Goal: Information Seeking & Learning: Compare options

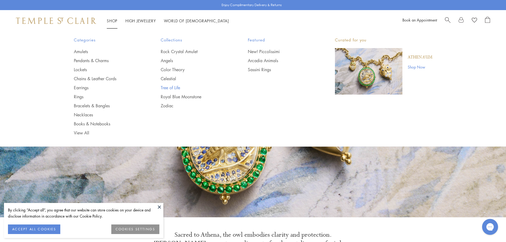
click at [177, 90] on link "Tree of Life" at bounding box center [194, 88] width 66 height 6
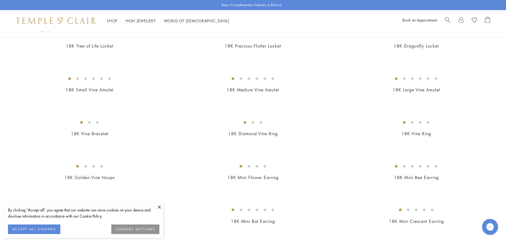
scroll to position [186, 0]
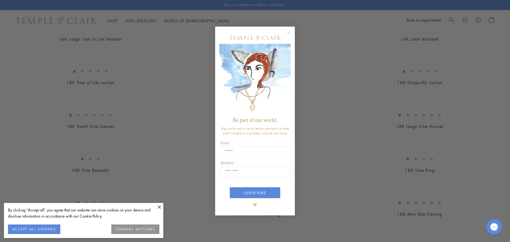
click at [287, 32] on circle "Close dialog" at bounding box center [288, 32] width 6 height 6
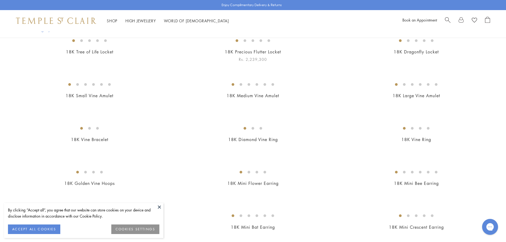
scroll to position [239, 0]
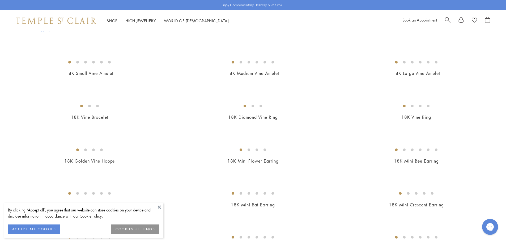
click at [160, 203] on button at bounding box center [159, 207] width 8 height 8
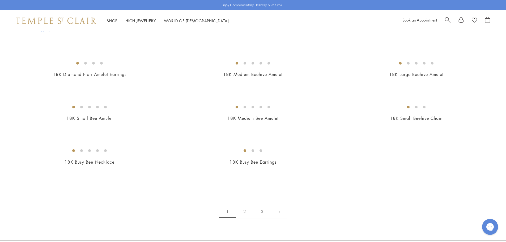
scroll to position [1088, 0]
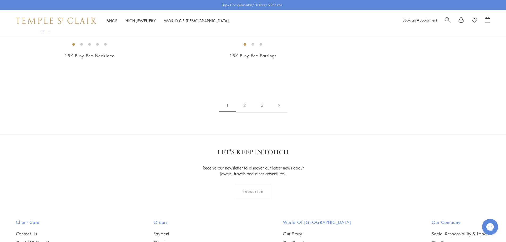
drag, startPoint x: 393, startPoint y: 131, endPoint x: 76, endPoint y: 106, distance: 317.8
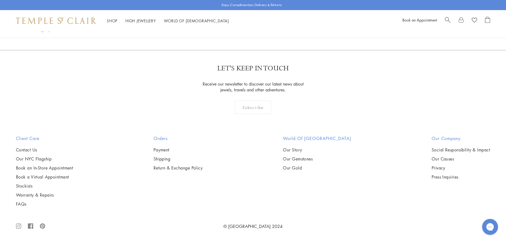
scroll to position [3477, 0]
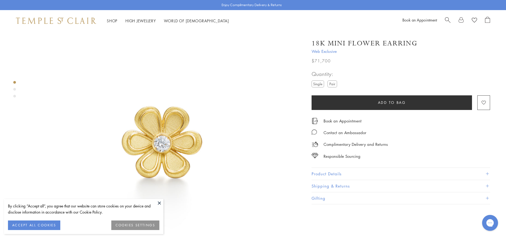
scroll to position [53, 0]
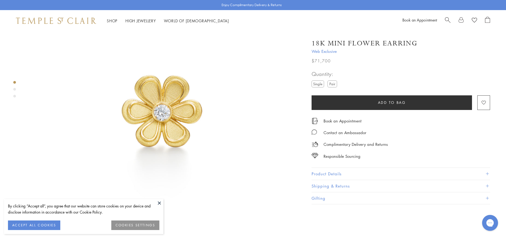
click at [14, 90] on div "Product gallery navigation" at bounding box center [14, 91] width 3 height 22
click at [14, 89] on div "Product gallery navigation" at bounding box center [14, 89] width 3 height 3
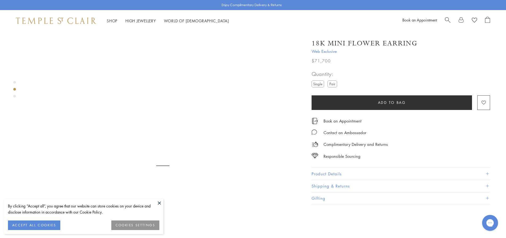
scroll to position [282, 0]
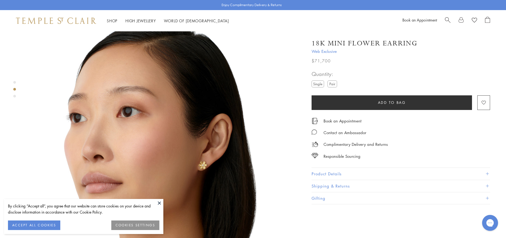
click at [157, 199] on button at bounding box center [159, 203] width 8 height 8
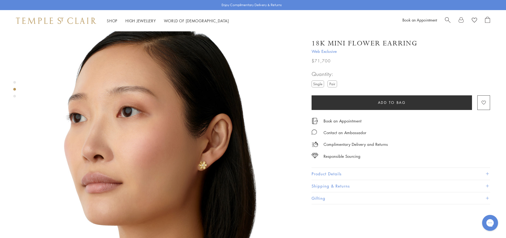
click at [15, 97] on div "Product gallery navigation" at bounding box center [14, 96] width 3 height 3
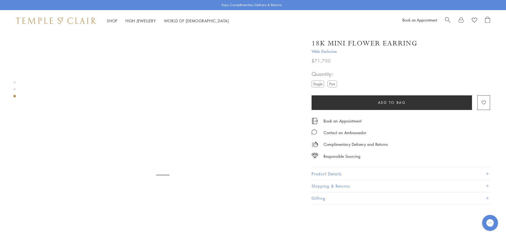
scroll to position [554, 0]
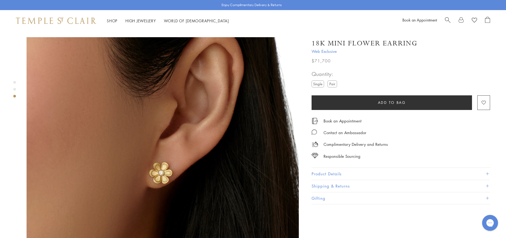
click at [157, 152] on img at bounding box center [163, 173] width 272 height 272
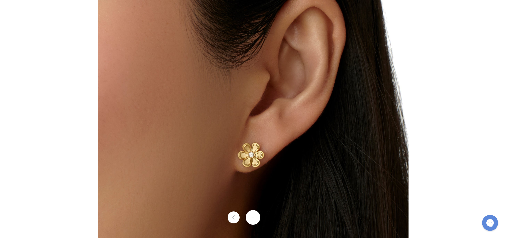
click at [180, 115] on img at bounding box center [253, 155] width 311 height 311
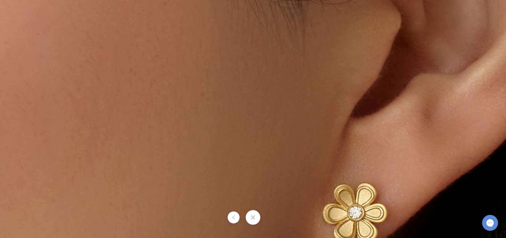
click at [217, 139] on img at bounding box center [360, 214] width 764 height 764
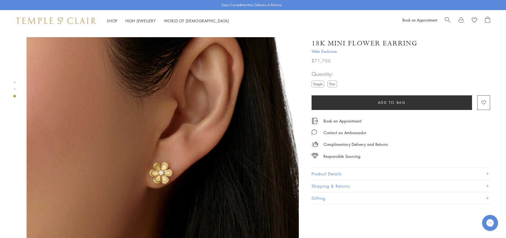
drag, startPoint x: 312, startPoint y: 42, endPoint x: 422, endPoint y: 43, distance: 110.1
click at [422, 43] on div "18K Mini Flower Earring" at bounding box center [400, 43] width 178 height 9
click at [15, 82] on div "Product gallery navigation" at bounding box center [14, 82] width 3 height 3
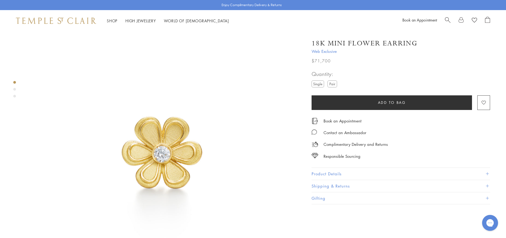
scroll to position [10, 0]
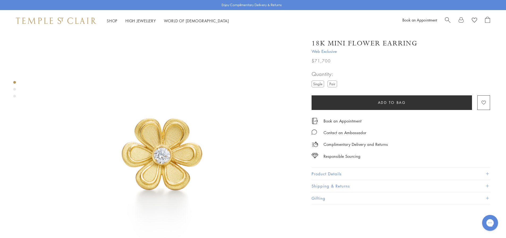
click at [330, 169] on button "Product Details" at bounding box center [400, 174] width 178 height 12
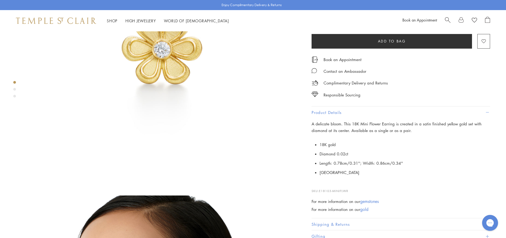
scroll to position [116, 0]
drag, startPoint x: 319, startPoint y: 163, endPoint x: 405, endPoint y: 161, distance: 85.7
click at [405, 161] on p "18K gold Diamond 0.02ct Length: 0.78cm/0.31''; Width: 0.86cm/0.34'' Italy" at bounding box center [400, 158] width 178 height 37
copy li "Length: 0.78cm/0.31''; Width: 0.86cm/0.34''"
drag, startPoint x: 319, startPoint y: 150, endPoint x: 349, endPoint y: 155, distance: 30.4
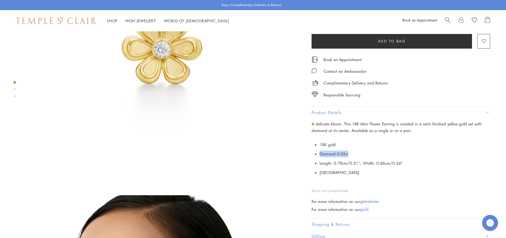
click at [349, 155] on p "18K gold Diamond 0.02ct Length: 0.78cm/0.31''; Width: 0.86cm/0.34'' Italy" at bounding box center [400, 158] width 178 height 37
copy li "Diamond 0.02ct"
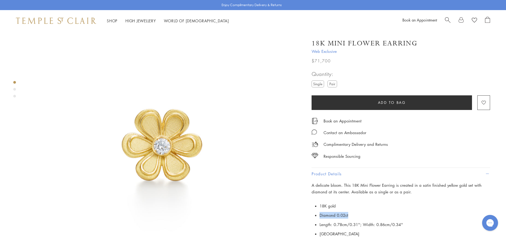
scroll to position [0, 0]
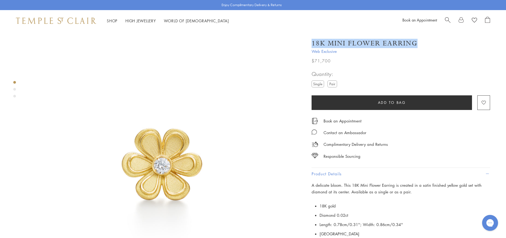
drag, startPoint x: 312, startPoint y: 45, endPoint x: 417, endPoint y: 45, distance: 105.1
click at [417, 45] on div "18K Mini Flower Earring" at bounding box center [400, 43] width 178 height 9
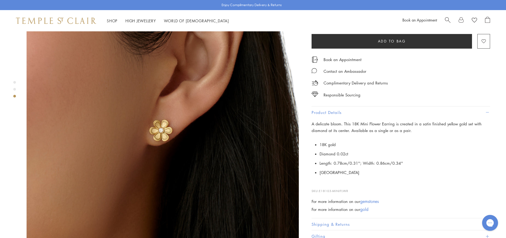
scroll to position [610, 0]
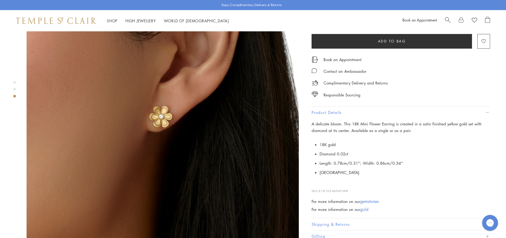
click at [13, 88] on div "Product gallery navigation" at bounding box center [14, 89] width 3 height 3
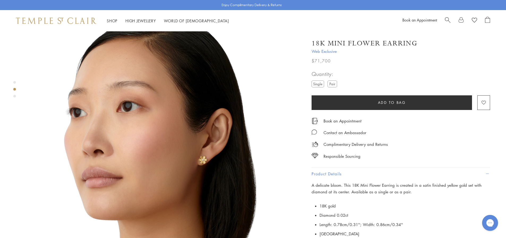
scroll to position [282, 0]
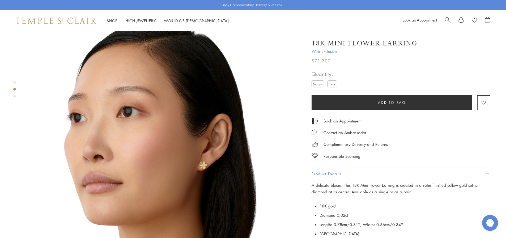
click at [16, 81] on div "Product gallery navigation" at bounding box center [14, 82] width 3 height 3
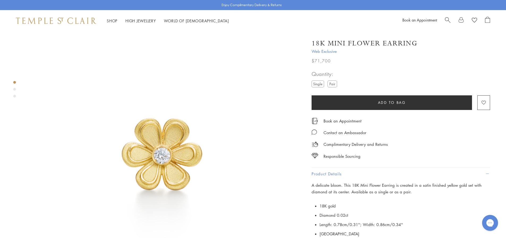
click at [15, 90] on div "Product gallery navigation" at bounding box center [14, 89] width 3 height 3
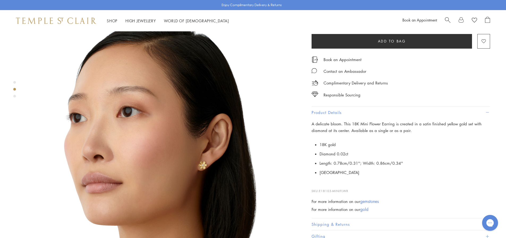
click at [14, 96] on div "Product gallery navigation" at bounding box center [14, 96] width 3 height 3
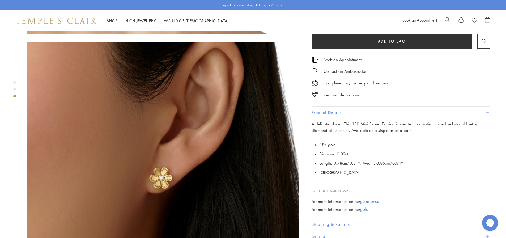
scroll to position [554, 0]
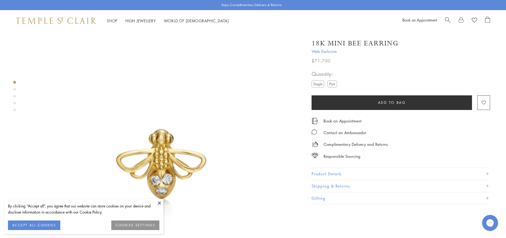
scroll to position [27, 0]
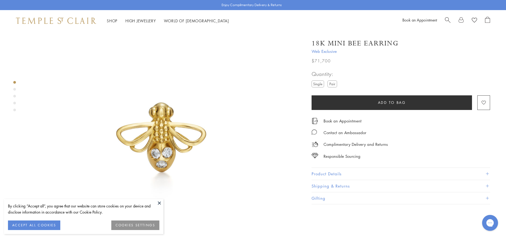
click at [13, 88] on div "Product gallery navigation" at bounding box center [14, 89] width 3 height 3
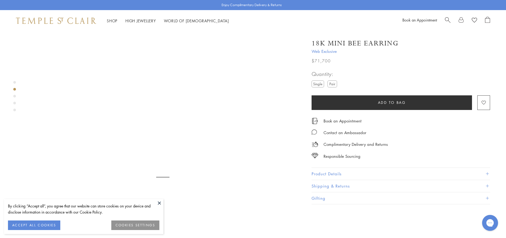
scroll to position [282, 0]
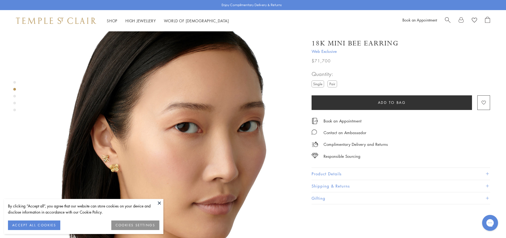
click at [15, 96] on div "Product gallery navigation" at bounding box center [14, 96] width 3 height 3
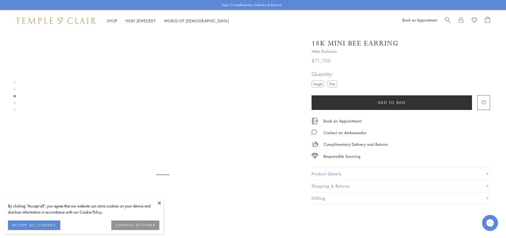
scroll to position [554, 0]
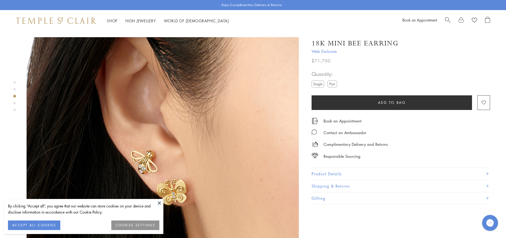
click at [15, 81] on div "Product gallery navigation" at bounding box center [14, 98] width 3 height 36
click at [15, 80] on div "Product gallery navigation" at bounding box center [14, 98] width 3 height 36
click at [14, 82] on div "Product gallery navigation" at bounding box center [14, 82] width 3 height 3
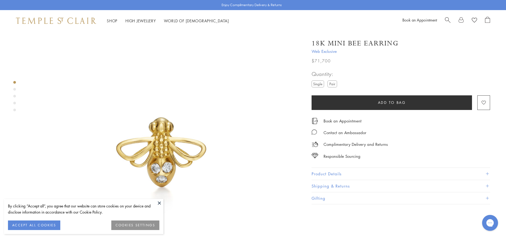
scroll to position [10, 0]
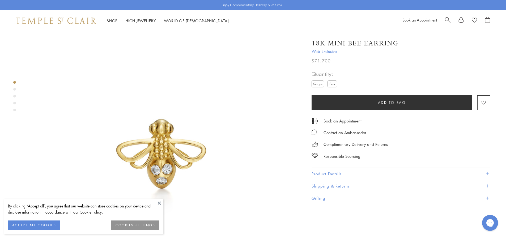
click at [324, 171] on button "Product Details" at bounding box center [400, 174] width 178 height 12
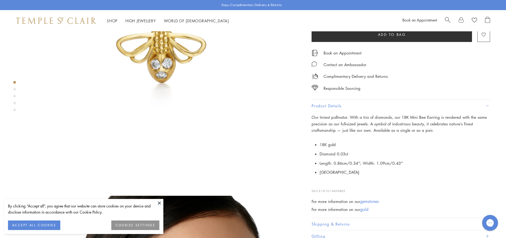
scroll to position [116, 0]
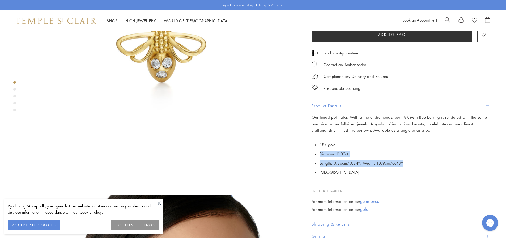
drag, startPoint x: 320, startPoint y: 153, endPoint x: 402, endPoint y: 161, distance: 82.9
click at [402, 161] on ul "18K gold Diamond 0.03ct Length: 0.86cm/0.34''; Width: 1.09cm/0.43'' Italy" at bounding box center [404, 158] width 170 height 37
copy ul "Diamond 0.03ct Length: 0.86cm/0.34''; Width: 1.09cm/0.43''"
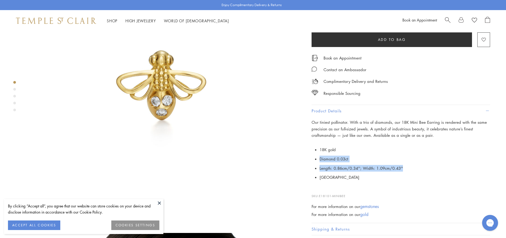
scroll to position [0, 0]
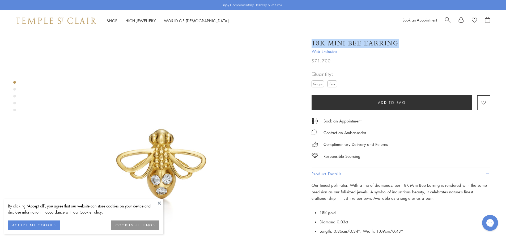
drag, startPoint x: 312, startPoint y: 45, endPoint x: 401, endPoint y: 43, distance: 89.5
click at [401, 43] on div "18K Mini Bee Earring" at bounding box center [400, 43] width 178 height 9
copy h1 "18K Mini Bee Earring"
click at [14, 90] on div "Product gallery navigation" at bounding box center [14, 89] width 3 height 3
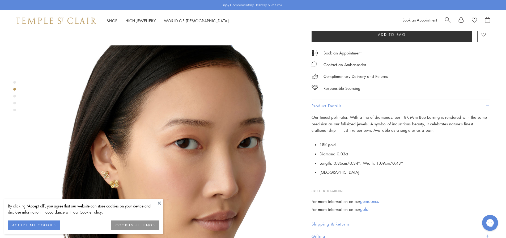
scroll to position [282, 0]
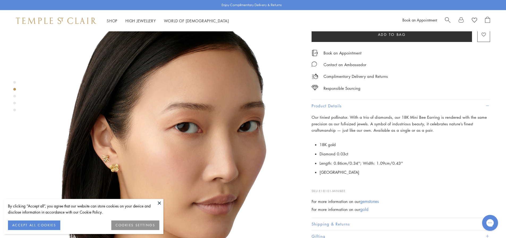
click at [15, 98] on div "Product gallery navigation" at bounding box center [14, 98] width 3 height 36
click at [15, 97] on div "Product gallery navigation" at bounding box center [14, 98] width 3 height 36
click at [15, 97] on div "Product gallery navigation" at bounding box center [14, 96] width 3 height 3
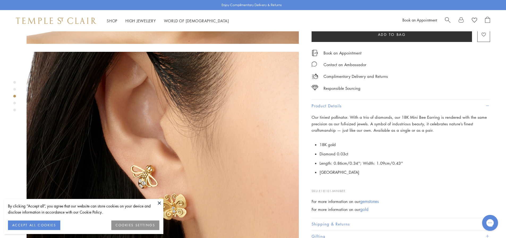
scroll to position [554, 0]
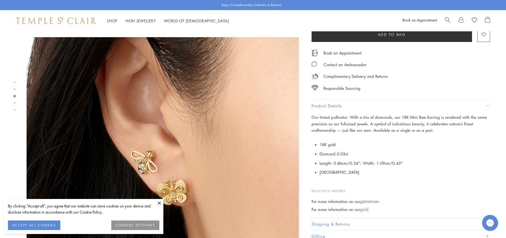
click at [15, 103] on div "Product gallery navigation" at bounding box center [14, 103] width 3 height 3
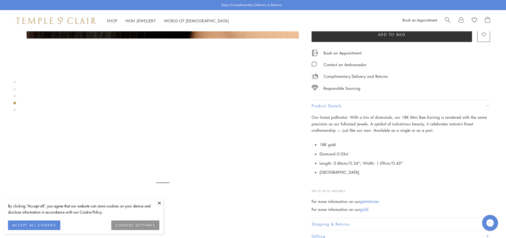
scroll to position [826, 0]
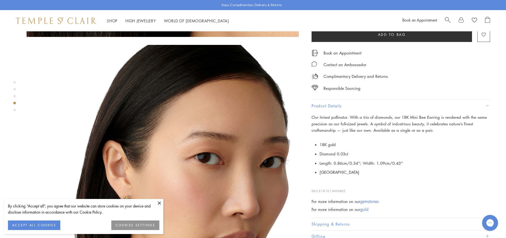
click at [16, 109] on div "Product gallery navigation" at bounding box center [14, 110] width 3 height 3
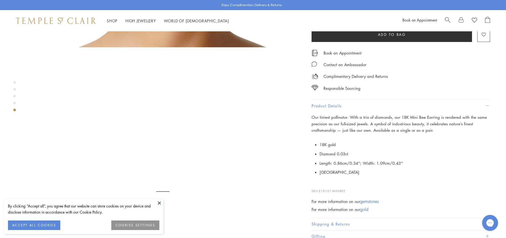
scroll to position [1098, 0]
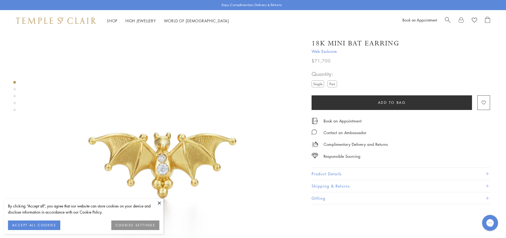
scroll to position [53, 0]
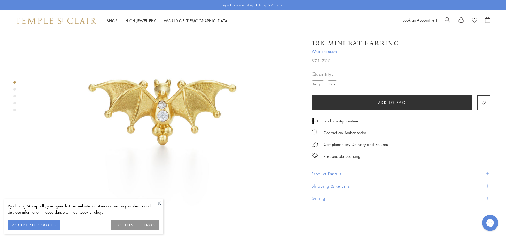
click at [14, 109] on div "Product gallery navigation" at bounding box center [14, 110] width 3 height 3
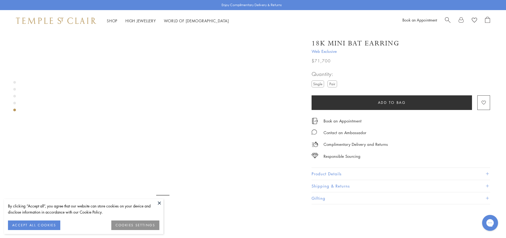
scroll to position [1098, 0]
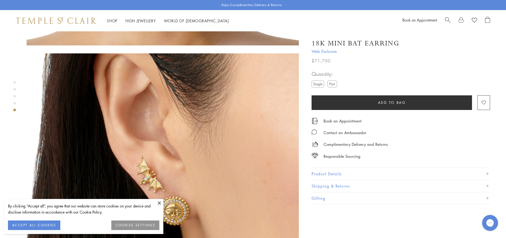
click at [14, 103] on div "Product gallery navigation" at bounding box center [14, 103] width 3 height 3
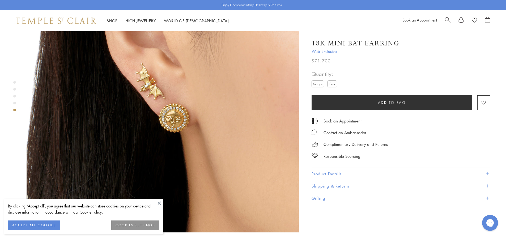
scroll to position [1145, 0]
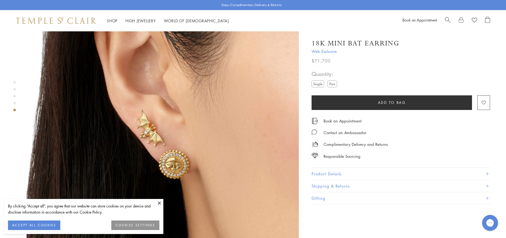
click at [15, 83] on div "Product gallery navigation" at bounding box center [14, 82] width 3 height 3
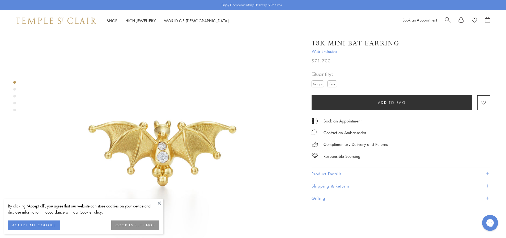
scroll to position [10, 0]
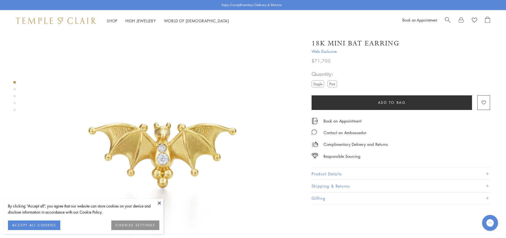
click at [155, 200] on div "By clicking “Accept all”, you agree that our website can store cookies on your …" at bounding box center [83, 216] width 159 height 35
click at [157, 203] on button at bounding box center [159, 203] width 8 height 8
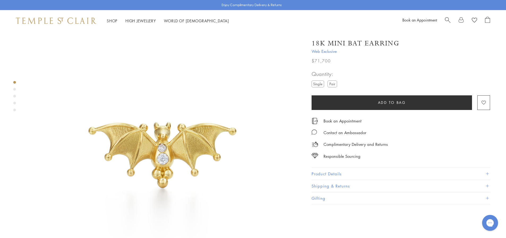
click at [336, 173] on button "Product Details" at bounding box center [400, 174] width 178 height 12
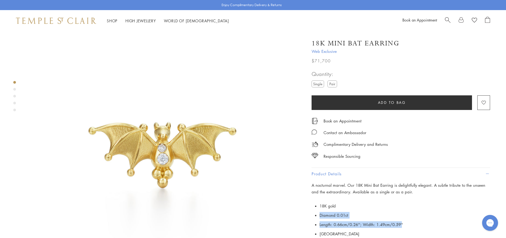
drag, startPoint x: 320, startPoint y: 216, endPoint x: 404, endPoint y: 221, distance: 85.1
click at [400, 220] on ul "18K gold Diamond 0.01ct Length: 0.66cm/0.26''; Width: 1.49cm/0.59'' [GEOGRAPHIC…" at bounding box center [404, 219] width 170 height 37
copy ul "Diamond 0.01ct Length: 0.66cm/0.26''; Width: 1.49cm/0.59''"
drag, startPoint x: 312, startPoint y: 45, endPoint x: 399, endPoint y: 45, distance: 87.1
click at [399, 45] on div "18K Mini Bat Earring" at bounding box center [400, 43] width 178 height 9
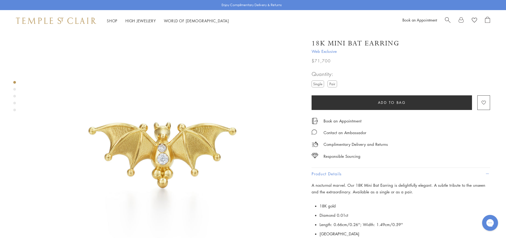
click at [14, 89] on div "Product gallery navigation" at bounding box center [14, 89] width 3 height 3
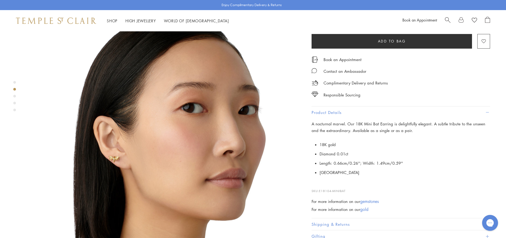
scroll to position [282, 0]
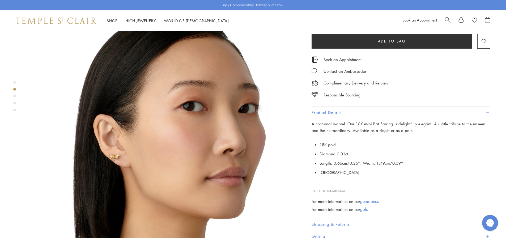
click at [13, 98] on div "Product gallery navigation" at bounding box center [14, 98] width 3 height 36
click at [15, 96] on div "Product gallery navigation" at bounding box center [14, 96] width 3 height 3
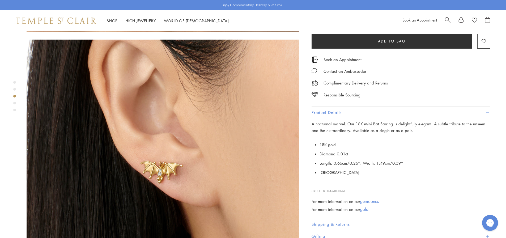
scroll to position [554, 0]
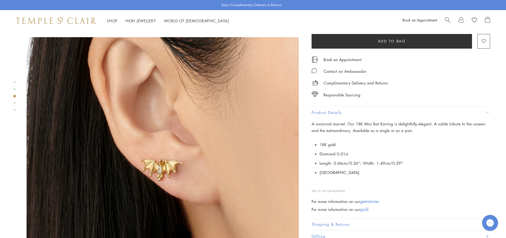
click at [14, 103] on div "Product gallery navigation" at bounding box center [14, 103] width 3 height 3
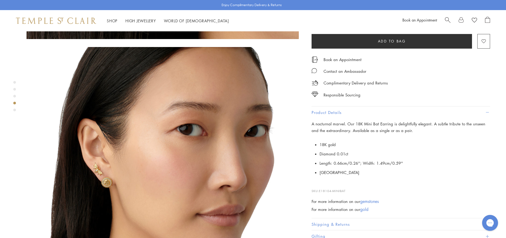
scroll to position [826, 0]
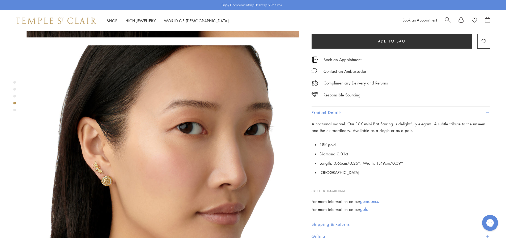
click at [14, 110] on div "Product gallery navigation" at bounding box center [14, 110] width 3 height 3
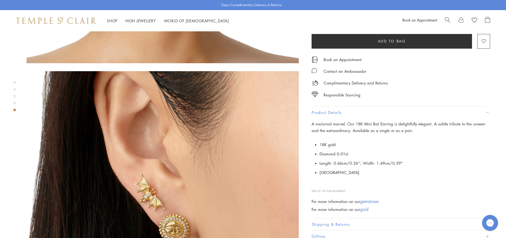
scroll to position [1098, 0]
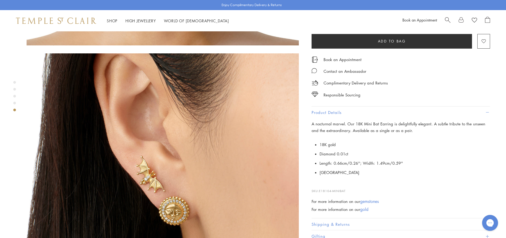
click at [14, 97] on div "Product gallery navigation" at bounding box center [14, 96] width 3 height 3
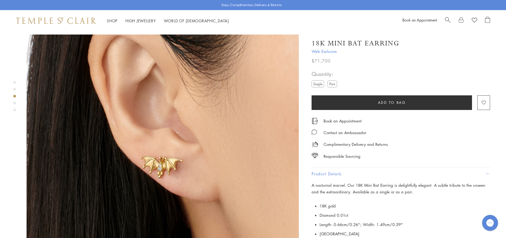
scroll to position [554, 0]
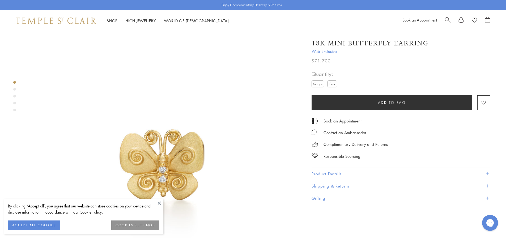
click at [14, 110] on div "Product gallery navigation" at bounding box center [14, 110] width 3 height 3
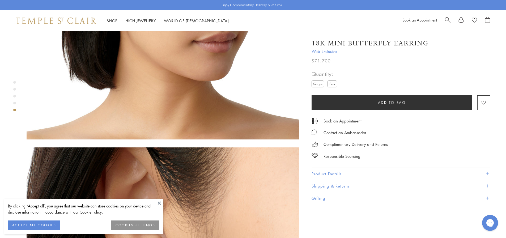
scroll to position [898, 0]
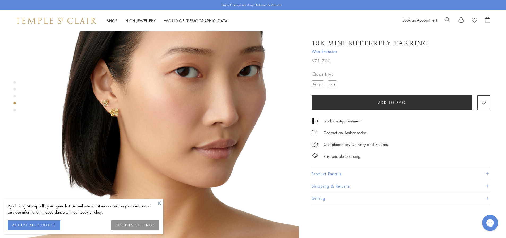
click at [15, 83] on div "Product gallery navigation" at bounding box center [14, 82] width 3 height 3
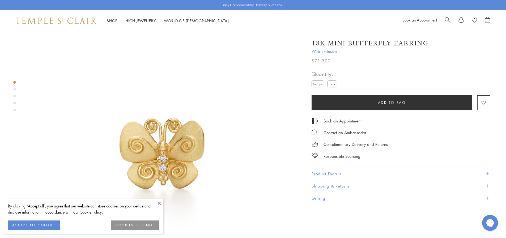
scroll to position [10, 0]
click at [336, 176] on button "Product Details" at bounding box center [400, 174] width 178 height 12
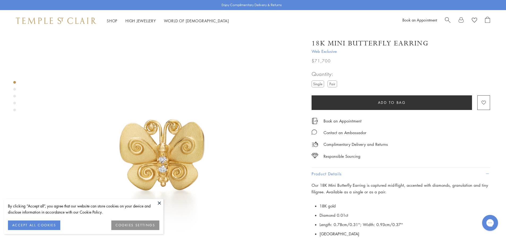
click at [160, 204] on button at bounding box center [159, 203] width 8 height 8
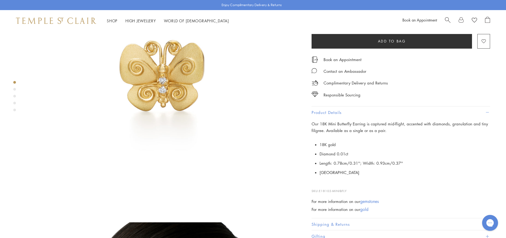
scroll to position [90, 0]
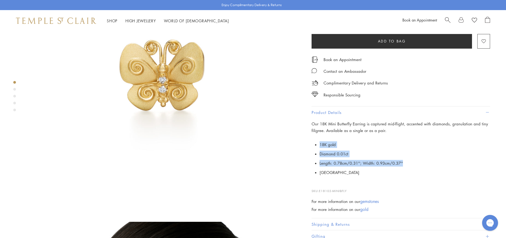
drag, startPoint x: 320, startPoint y: 144, endPoint x: 414, endPoint y: 162, distance: 95.7
click at [414, 162] on ul "18K gold Diamond 0.01ct Length: 0.78cm/0.31''; Width: 0.93cm/0.37'' Italy" at bounding box center [404, 158] width 170 height 37
copy ul "18K gold Diamond 0.01ct Length: 0.78cm/0.31''; Width: 0.93cm/0.37''"
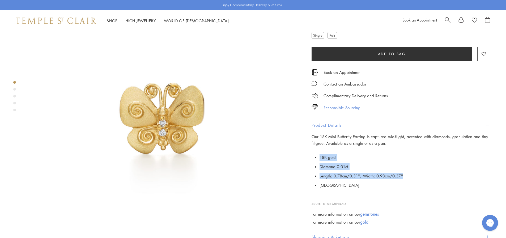
scroll to position [0, 0]
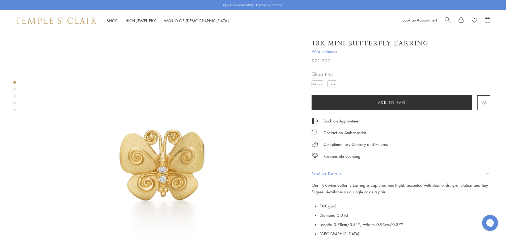
drag, startPoint x: 312, startPoint y: 44, endPoint x: 427, endPoint y: 45, distance: 114.9
click at [427, 45] on h1 "18K Mini Butterfly Earring" at bounding box center [369, 43] width 117 height 9
click at [14, 90] on div "Product gallery navigation" at bounding box center [14, 89] width 3 height 3
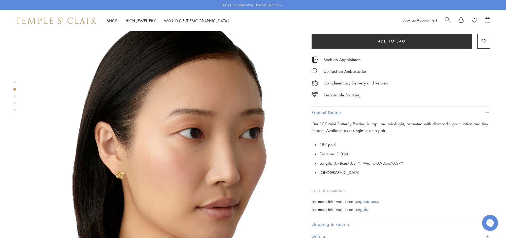
scroll to position [282, 0]
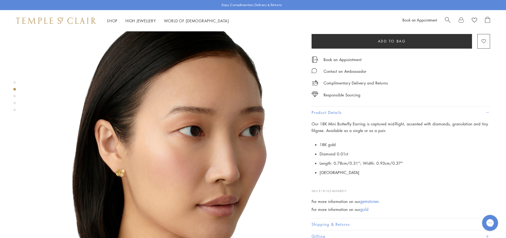
click at [14, 98] on div "Product gallery navigation" at bounding box center [14, 98] width 3 height 36
click at [14, 96] on div "Product gallery navigation" at bounding box center [14, 96] width 3 height 3
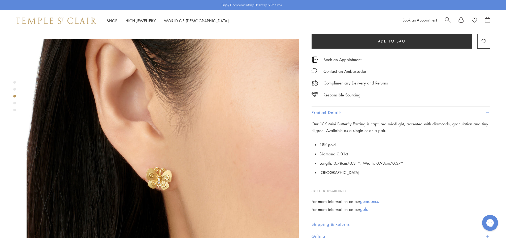
scroll to position [554, 0]
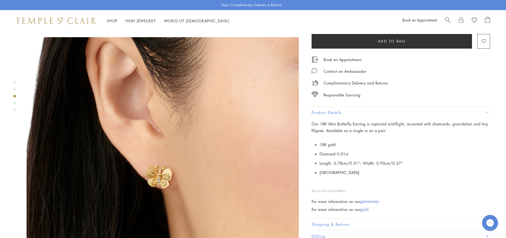
click at [13, 103] on div "Product gallery navigation" at bounding box center [14, 103] width 3 height 3
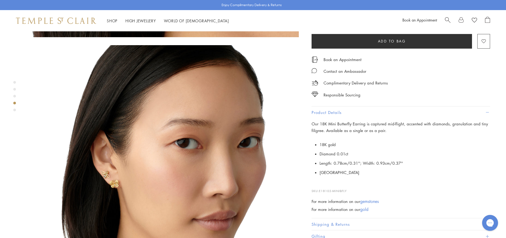
click at [14, 110] on div "Product gallery navigation" at bounding box center [14, 110] width 3 height 3
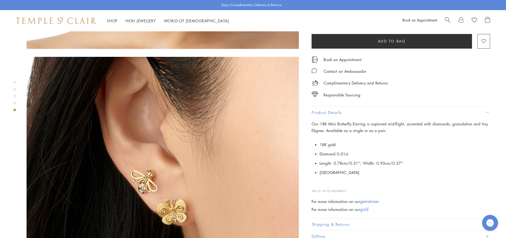
scroll to position [1098, 0]
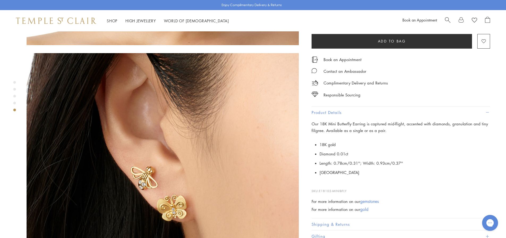
click at [15, 98] on div "Product gallery navigation" at bounding box center [14, 98] width 3 height 36
click at [15, 97] on div "Product gallery navigation" at bounding box center [14, 96] width 3 height 3
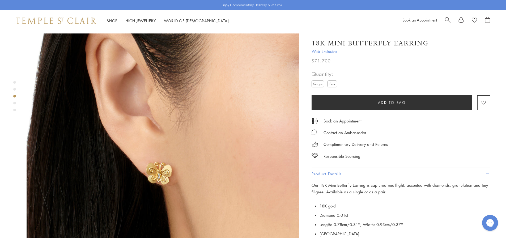
scroll to position [554, 0]
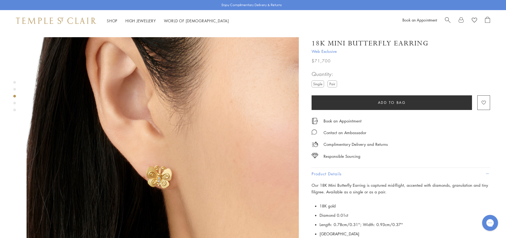
drag, startPoint x: 312, startPoint y: 44, endPoint x: 444, endPoint y: 45, distance: 132.2
click at [444, 45] on div "18K Mini Butterfly Earring" at bounding box center [400, 43] width 178 height 9
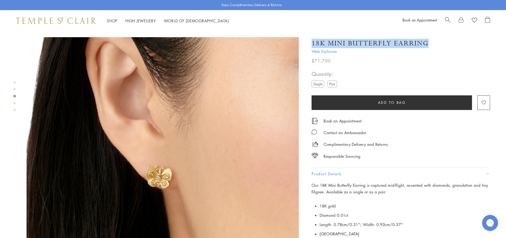
drag, startPoint x: 312, startPoint y: 43, endPoint x: 426, endPoint y: 39, distance: 114.2
click at [427, 39] on h1 "18K Mini Butterfly Earring" at bounding box center [369, 43] width 117 height 9
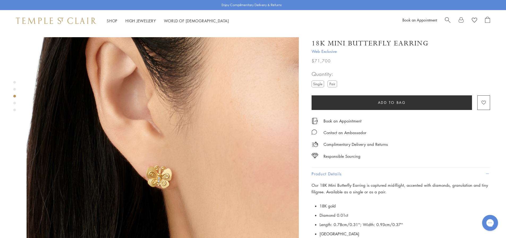
drag, startPoint x: 313, startPoint y: 43, endPoint x: 440, endPoint y: 40, distance: 126.9
click at [440, 40] on div "18K Mini Butterfly Earring" at bounding box center [400, 43] width 178 height 9
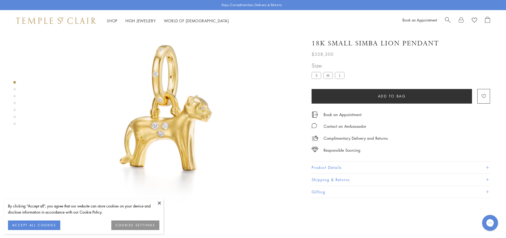
scroll to position [58, 0]
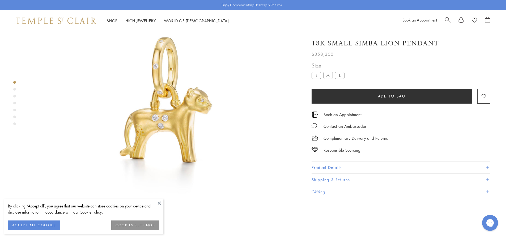
click at [12, 108] on div at bounding box center [157, 108] width 315 height 271
click at [14, 102] on div "Product gallery navigation" at bounding box center [14, 103] width 3 height 3
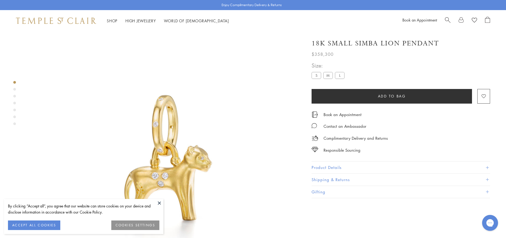
click at [339, 164] on button "Product Details" at bounding box center [400, 167] width 178 height 12
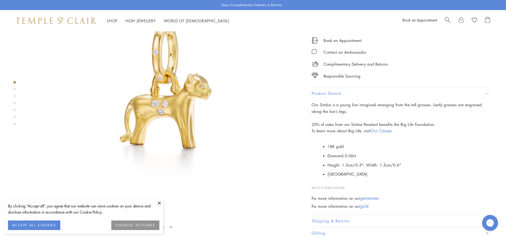
scroll to position [80, 0]
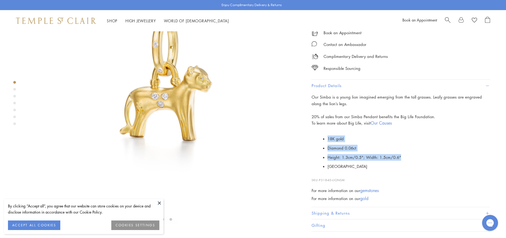
drag, startPoint x: 327, startPoint y: 149, endPoint x: 401, endPoint y: 166, distance: 76.2
click at [401, 166] on ul "18K gold Diamond 0.06ct Height: 1.3cm/0.5"; Width: 1.5cm/0.6" Italy" at bounding box center [404, 152] width 170 height 37
copy ul "18K gold Diamond 0.06ct Height: 1.3cm/0.5"; Width: 1.5cm/0.6""
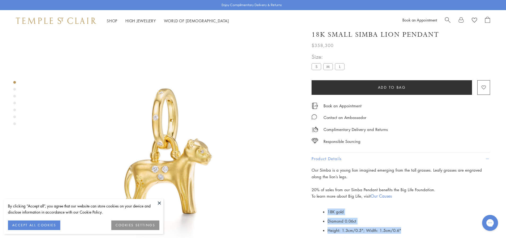
scroll to position [0, 0]
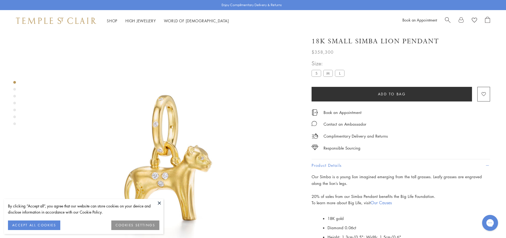
drag, startPoint x: 312, startPoint y: 44, endPoint x: 439, endPoint y: 44, distance: 126.9
click at [439, 44] on div "18K Small Simba Lion Pendant" at bounding box center [400, 41] width 178 height 9
drag, startPoint x: 437, startPoint y: 45, endPoint x: 314, endPoint y: 43, distance: 122.9
click at [314, 43] on h1 "18K Small Simba Lion Pendant" at bounding box center [374, 41] width 127 height 9
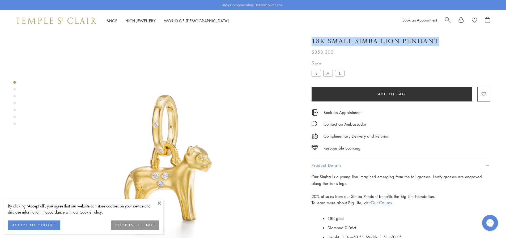
drag, startPoint x: 312, startPoint y: 43, endPoint x: 437, endPoint y: 39, distance: 124.8
click at [437, 39] on h1 "18K Small Simba Lion Pendant" at bounding box center [374, 41] width 127 height 9
drag, startPoint x: 439, startPoint y: 43, endPoint x: 438, endPoint y: 36, distance: 7.5
click at [438, 36] on div "18K Small Simba Lion Pendant $358,300 Our Simba is a young lion imagined emergi…" at bounding box center [400, 43] width 178 height 24
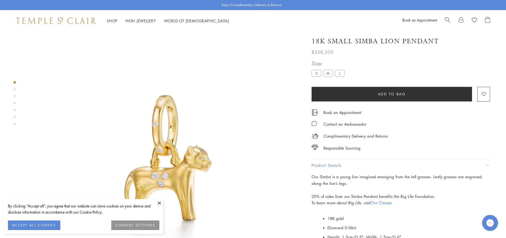
drag, startPoint x: 398, startPoint y: 45, endPoint x: 359, endPoint y: 41, distance: 39.2
click at [359, 41] on h1 "18K Small Simba Lion Pendant" at bounding box center [374, 41] width 127 height 9
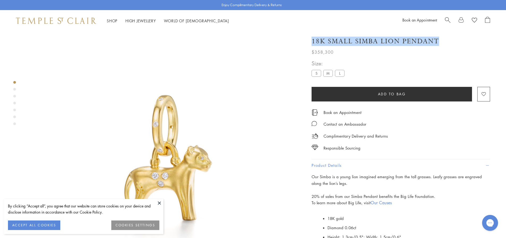
drag, startPoint x: 311, startPoint y: 44, endPoint x: 437, endPoint y: 43, distance: 126.1
click at [437, 43] on div "18K Small Simba Lion Pendant $358,300 Our Simba is a young lion imagined emergi…" at bounding box center [397, 171] width 186 height 280
drag, startPoint x: 312, startPoint y: 42, endPoint x: 436, endPoint y: 43, distance: 123.9
click at [436, 43] on h1 "18K Small Simba Lion Pendant" at bounding box center [374, 41] width 127 height 9
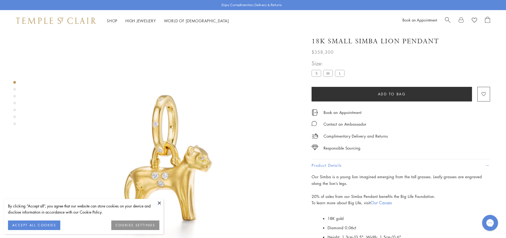
click at [150, 87] on img at bounding box center [163, 167] width 272 height 272
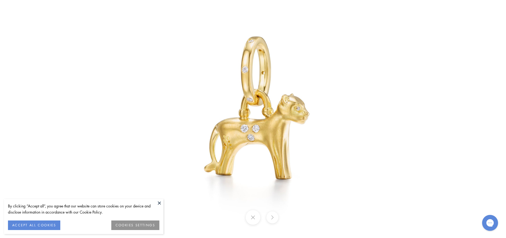
click at [177, 85] on img at bounding box center [253, 119] width 311 height 311
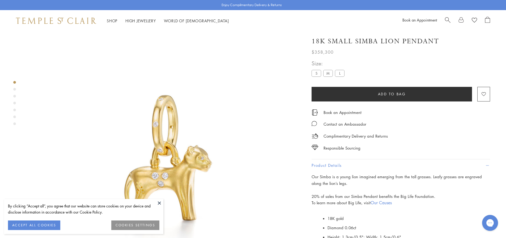
drag, startPoint x: 313, startPoint y: 44, endPoint x: 437, endPoint y: 45, distance: 124.0
click at [437, 45] on h1 "18K Small Simba Lion Pendant" at bounding box center [374, 41] width 127 height 9
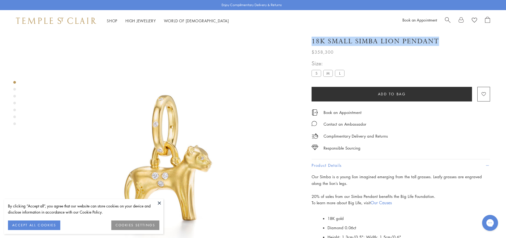
drag, startPoint x: 436, startPoint y: 44, endPoint x: 436, endPoint y: 38, distance: 5.9
click at [436, 38] on div "18K Small Simba Lion Pendant $358,300 Our Simba is a young lion imagined emergi…" at bounding box center [400, 43] width 178 height 24
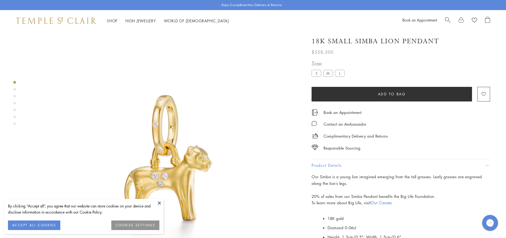
click at [329, 40] on h1 "18K Small Simba Lion Pendant" at bounding box center [374, 41] width 127 height 9
drag, startPoint x: 311, startPoint y: 44, endPoint x: 437, endPoint y: 44, distance: 126.1
click at [437, 44] on div "18K Small Simba Lion Pendant $358,300 Our Simba is a young lion imagined emergi…" at bounding box center [397, 171] width 186 height 280
click at [387, 120] on div "Contact an Ambassador" at bounding box center [400, 121] width 178 height 12
click at [158, 203] on button at bounding box center [159, 203] width 8 height 8
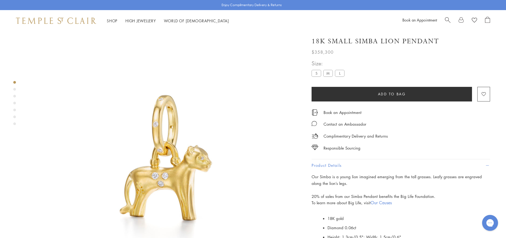
drag, startPoint x: 312, startPoint y: 42, endPoint x: 440, endPoint y: 41, distance: 127.7
click at [440, 41] on div "18K Small Simba Lion Pendant" at bounding box center [400, 41] width 178 height 9
click at [424, 120] on div "Contact an Ambassador" at bounding box center [400, 121] width 178 height 12
click at [14, 89] on div "Product gallery navigation" at bounding box center [14, 89] width 3 height 3
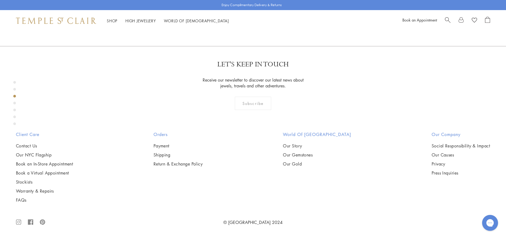
scroll to position [680, 0]
click at [15, 104] on div "Product gallery navigation" at bounding box center [14, 105] width 3 height 50
click at [15, 102] on div "Product gallery navigation" at bounding box center [14, 103] width 3 height 3
click at [14, 110] on div "Product gallery navigation" at bounding box center [14, 110] width 3 height 3
click at [15, 117] on div "Product gallery navigation" at bounding box center [14, 116] width 3 height 3
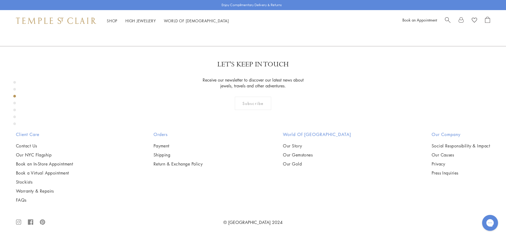
scroll to position [680, 0]
click at [15, 110] on div "Product gallery navigation" at bounding box center [14, 110] width 3 height 3
click at [15, 116] on div "Product gallery navigation" at bounding box center [14, 116] width 3 height 3
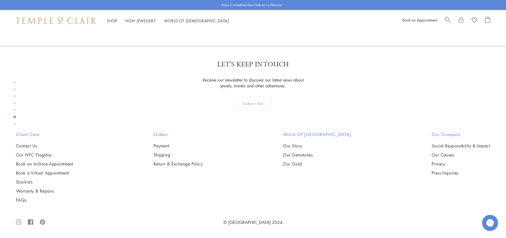
click at [15, 82] on div "Product gallery navigation" at bounding box center [14, 82] width 3 height 3
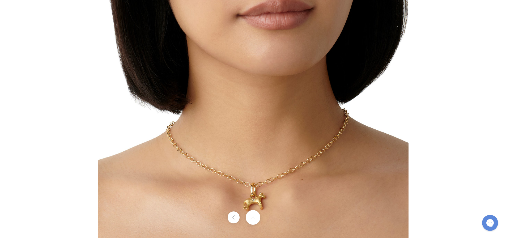
click at [218, 118] on img at bounding box center [253, 82] width 311 height 311
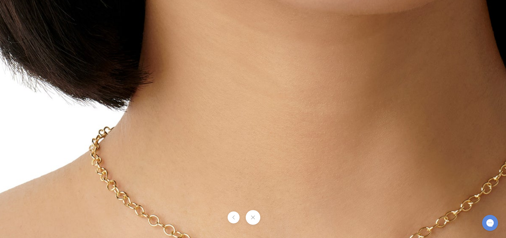
click at [218, 118] on img at bounding box center [303, 31] width 764 height 764
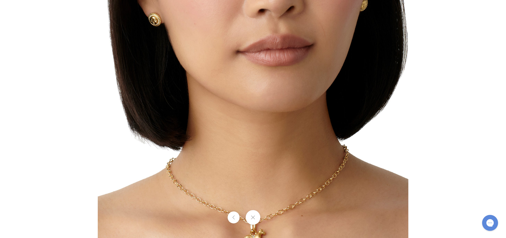
click at [252, 218] on button at bounding box center [253, 217] width 15 height 15
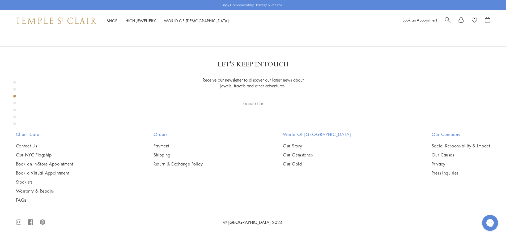
scroll to position [647, 0]
click at [15, 124] on div "Product gallery navigation" at bounding box center [14, 123] width 3 height 3
click at [15, 123] on div "Product gallery navigation" at bounding box center [14, 123] width 3 height 3
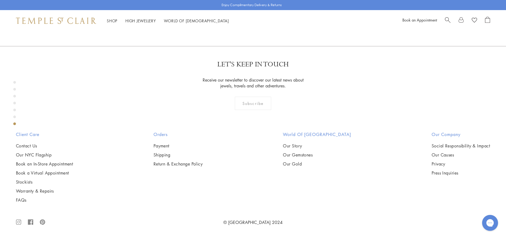
click at [14, 117] on div "Product gallery navigation" at bounding box center [14, 116] width 3 height 3
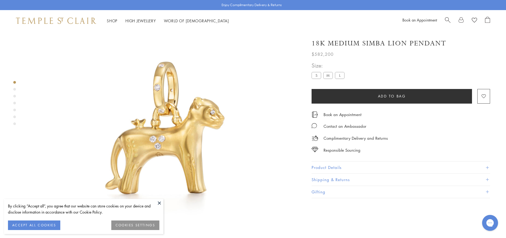
scroll to position [31, 0]
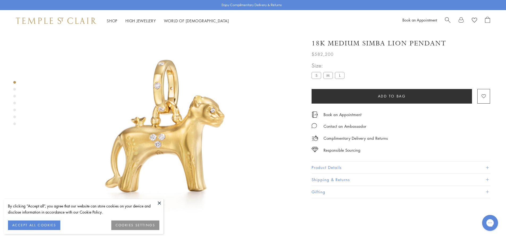
click at [33, 229] on button "ACCEPT ALL COOKIES" at bounding box center [34, 225] width 52 height 10
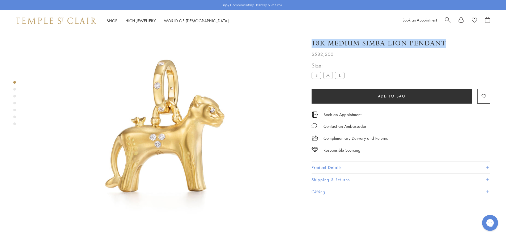
drag, startPoint x: 312, startPoint y: 43, endPoint x: 444, endPoint y: 42, distance: 132.2
click at [444, 42] on h1 "18K Medium Simba Lion Pendant" at bounding box center [378, 43] width 135 height 9
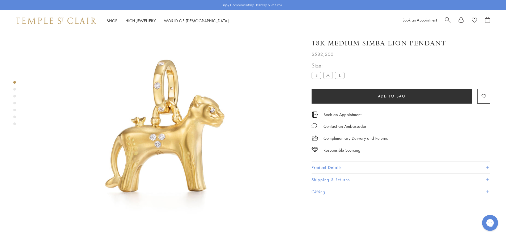
drag, startPoint x: 311, startPoint y: 42, endPoint x: 445, endPoint y: 42, distance: 133.8
click at [445, 42] on div "18K Medium Simba Lion Pendant $582,200 Our Simba is a young lion imagined emerg…" at bounding box center [397, 115] width 186 height 165
click at [328, 161] on button "Product Details" at bounding box center [400, 167] width 178 height 12
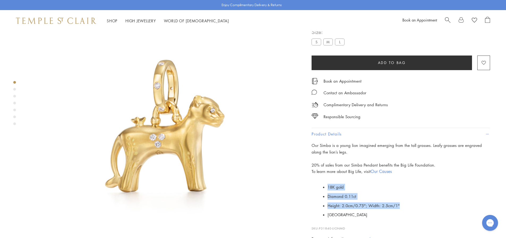
drag, startPoint x: 328, startPoint y: 187, endPoint x: 403, endPoint y: 201, distance: 76.3
click at [403, 201] on ul "18K gold Diamond 0.11ct Height: 2.0cm/0.75"; Width: 2.5cm/1" Italy" at bounding box center [408, 200] width 162 height 37
copy ul "18K gold Diamond 0.11ct Height: 2.0cm/0.75"; Width: 2.5cm/1""
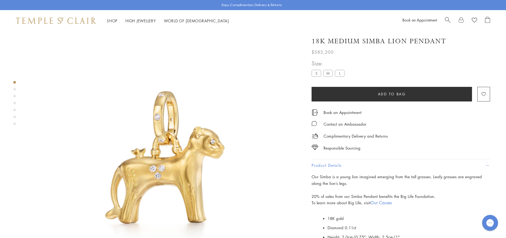
drag, startPoint x: 311, startPoint y: 42, endPoint x: 442, endPoint y: 38, distance: 130.7
click at [443, 38] on h1 "18K Medium Simba Lion Pendant" at bounding box center [378, 41] width 135 height 9
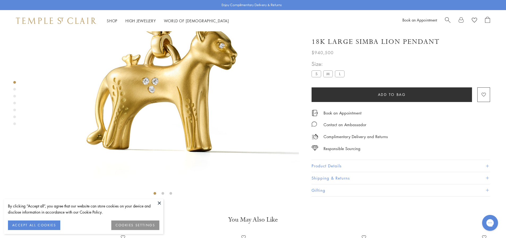
scroll to position [111, 0]
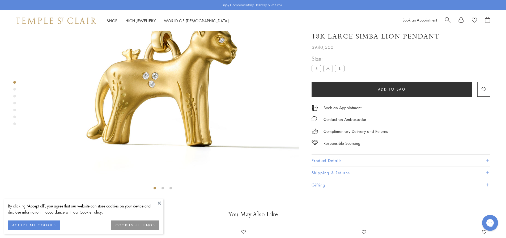
click at [14, 95] on div "Product gallery navigation" at bounding box center [14, 96] width 3 height 3
click at [14, 103] on div "Product gallery navigation" at bounding box center [14, 103] width 3 height 3
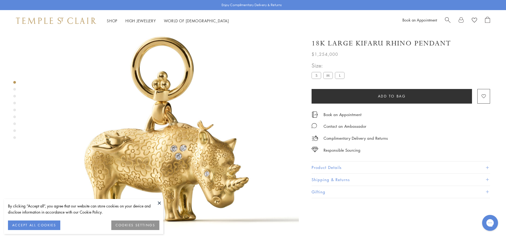
scroll to position [31, 0]
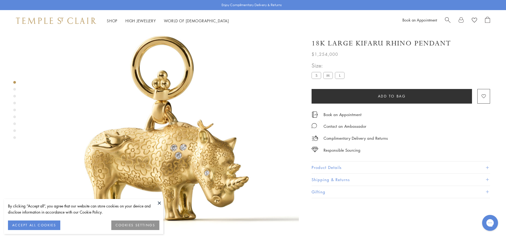
click at [315, 74] on label "S" at bounding box center [316, 75] width 10 height 7
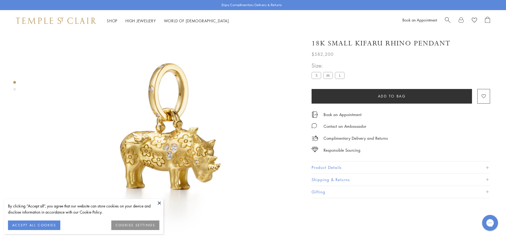
click at [341, 75] on label "L" at bounding box center [340, 75] width 10 height 7
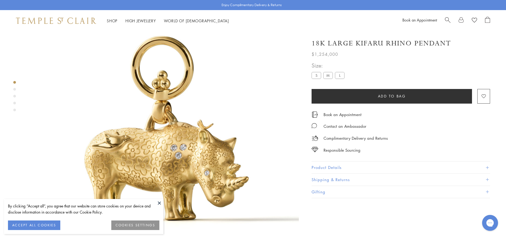
click at [313, 76] on label "S" at bounding box center [316, 75] width 10 height 7
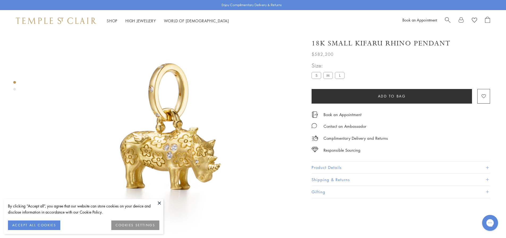
click at [337, 165] on button "Product Details" at bounding box center [400, 167] width 178 height 12
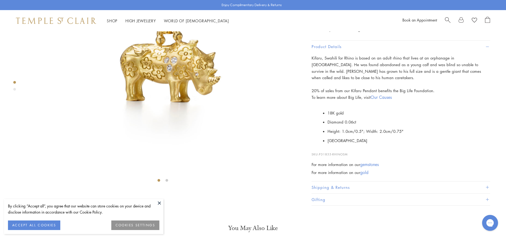
scroll to position [164, 0]
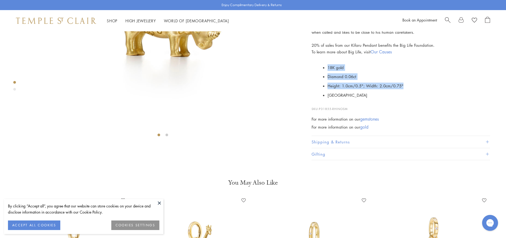
drag, startPoint x: 328, startPoint y: 149, endPoint x: 403, endPoint y: 167, distance: 76.7
click at [403, 100] on ul "18K gold Diamond 0.06ct Height: 1.0cm/0.5"; Width: 2.0cm/0.75" [GEOGRAPHIC_DATA]" at bounding box center [408, 81] width 162 height 37
copy ul "18K gold Diamond 0.06ct Height: 1.0cm/0.5"; Width: 2.0cm/0.75""
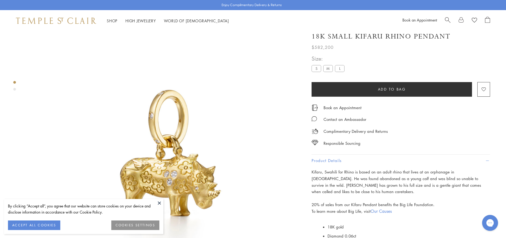
drag, startPoint x: 312, startPoint y: 44, endPoint x: 448, endPoint y: 41, distance: 135.6
click at [448, 41] on h1 "18K Small Kifaru Rhino Pendant" at bounding box center [380, 36] width 139 height 9
click at [15, 89] on div "Product gallery navigation" at bounding box center [14, 89] width 3 height 3
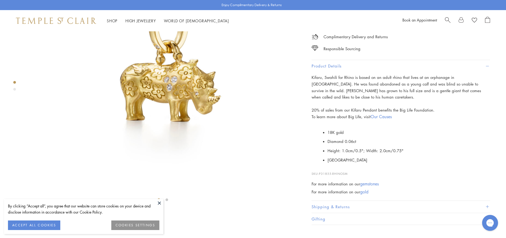
scroll to position [96, 0]
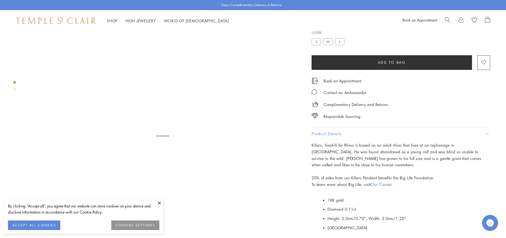
scroll to position [31, 0]
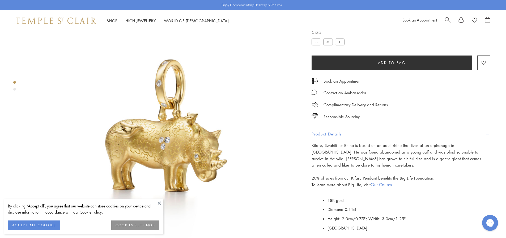
click at [16, 89] on div at bounding box center [157, 135] width 315 height 271
click at [14, 88] on div "Product gallery navigation" at bounding box center [14, 89] width 3 height 3
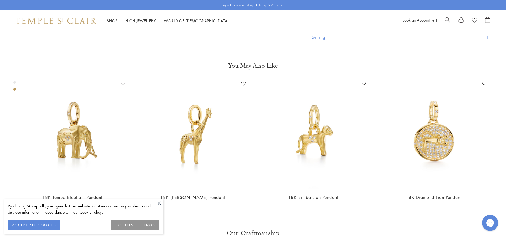
scroll to position [282, 0]
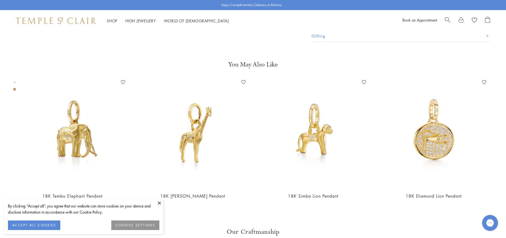
click at [42, 225] on button "ACCEPT ALL COOKIES" at bounding box center [34, 225] width 52 height 10
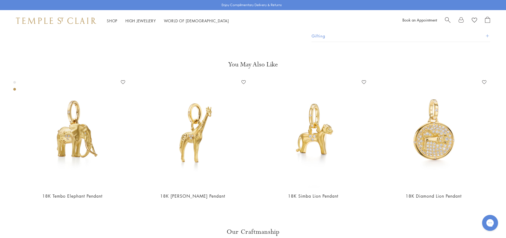
click at [14, 82] on div "Product gallery navigation" at bounding box center [14, 82] width 3 height 3
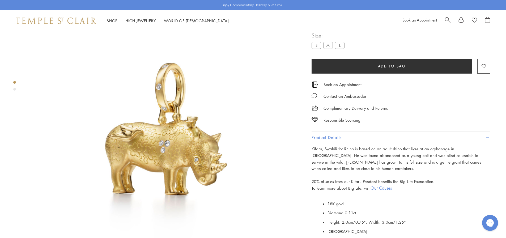
scroll to position [10, 0]
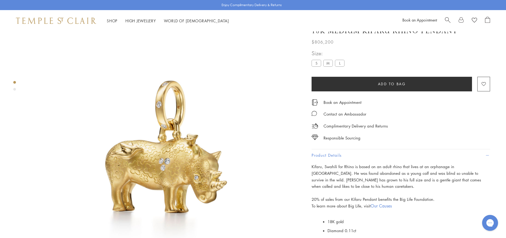
click at [15, 88] on div "Product gallery navigation" at bounding box center [14, 89] width 3 height 3
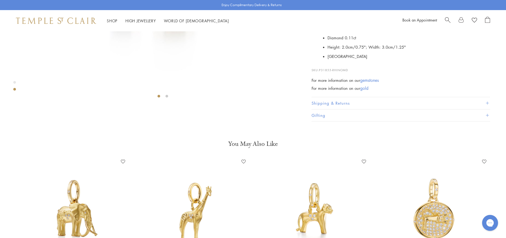
scroll to position [203, 0]
click at [16, 83] on div "Product gallery navigation" at bounding box center [14, 82] width 3 height 3
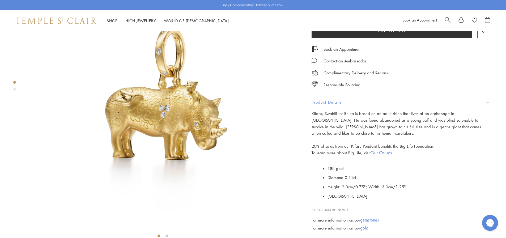
scroll to position [169, 0]
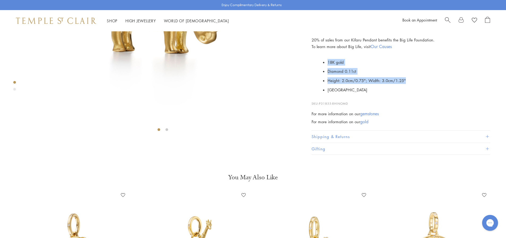
drag, startPoint x: 328, startPoint y: 148, endPoint x: 412, endPoint y: 167, distance: 86.0
click at [412, 94] on ul "18K gold Diamond 0.11ct Height: 2.0cm/0.75"; Width: 3.0cm/1.25" Italy" at bounding box center [408, 76] width 162 height 37
copy ul "18K gold Diamond 0.11ct Height: 2.0cm/0.75"; Width: 3.0cm/1.25""
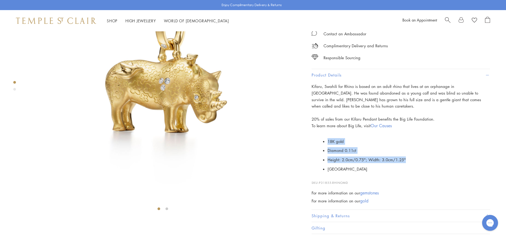
scroll to position [0, 0]
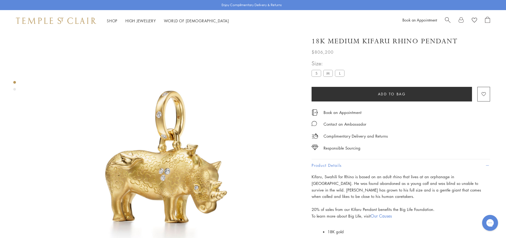
drag, startPoint x: 311, startPoint y: 44, endPoint x: 461, endPoint y: 40, distance: 150.0
click at [461, 40] on div "18K Medium Kifaru Rhino Pendant $806,200 Kifaru, Swahili for Rhino is based on …" at bounding box center [397, 177] width 186 height 293
click at [340, 76] on label "L" at bounding box center [340, 73] width 10 height 7
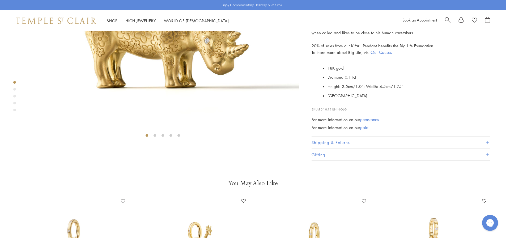
scroll to position [164, 0]
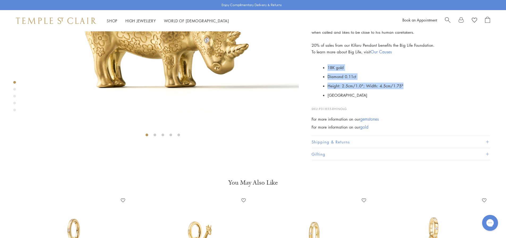
drag, startPoint x: 327, startPoint y: 147, endPoint x: 406, endPoint y: 168, distance: 81.8
click at [406, 100] on ul "18K gold Diamond 0.11ct Height: 2.5cm/1.0"; Width: 4.5cm/1.75" Italy" at bounding box center [404, 81] width 170 height 37
copy ul "18K gold Diamond 0.11ct Height: 2.5cm/1.0"; Width: 4.5cm/1.75""
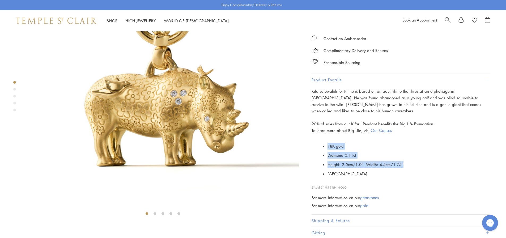
scroll to position [0, 0]
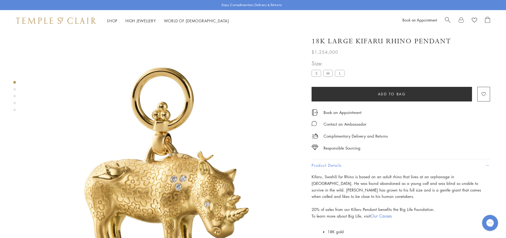
drag, startPoint x: 312, startPoint y: 45, endPoint x: 451, endPoint y: 44, distance: 139.1
click at [451, 44] on div "18K Large Kifaru Rhino Pendant" at bounding box center [400, 41] width 178 height 9
click at [14, 89] on div "Product gallery navigation" at bounding box center [14, 89] width 3 height 3
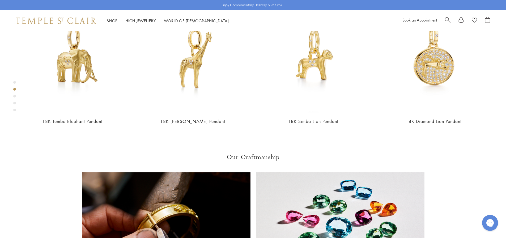
scroll to position [362, 0]
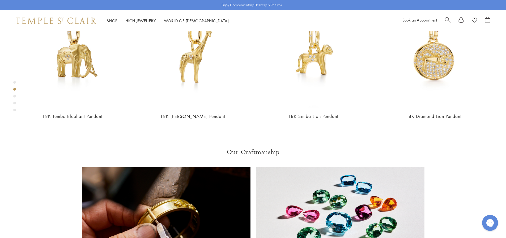
click at [15, 96] on div "Product gallery navigation" at bounding box center [14, 96] width 3 height 3
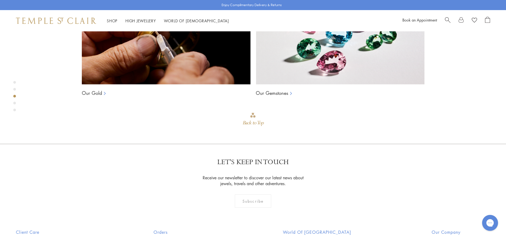
scroll to position [554, 0]
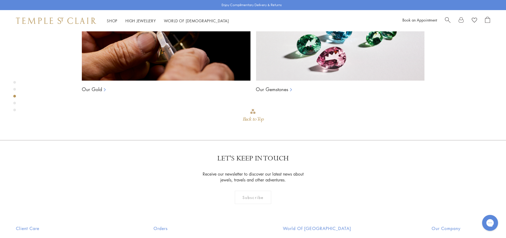
click at [14, 105] on div "Product gallery navigation" at bounding box center [14, 98] width 3 height 36
click at [14, 104] on div "Product gallery navigation" at bounding box center [14, 103] width 3 height 3
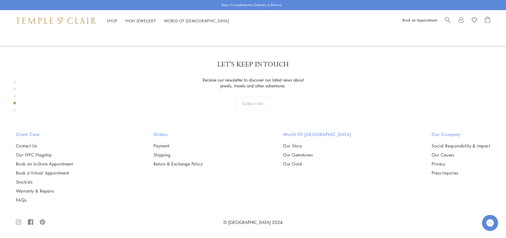
scroll to position [985, 0]
click at [14, 110] on div "Product gallery navigation" at bounding box center [14, 110] width 3 height 3
click at [15, 88] on div "Product gallery navigation" at bounding box center [14, 89] width 3 height 3
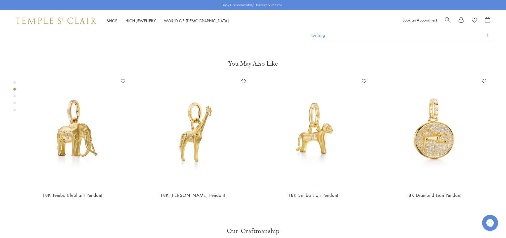
scroll to position [282, 0]
click at [16, 95] on div "Product gallery navigation" at bounding box center [14, 96] width 3 height 3
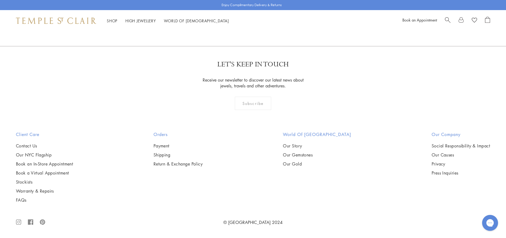
scroll to position [1403, 0]
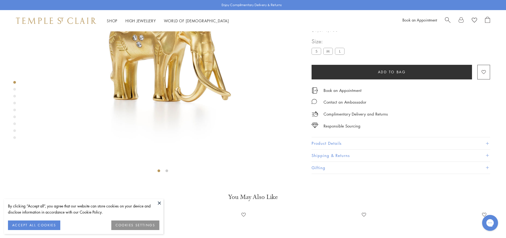
scroll to position [137, 0]
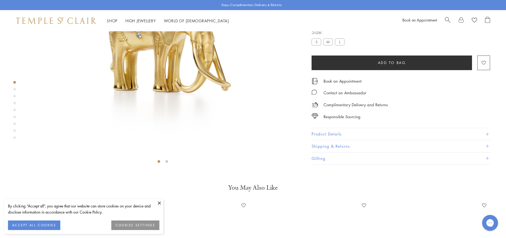
click at [330, 140] on button "Product Details" at bounding box center [400, 134] width 178 height 12
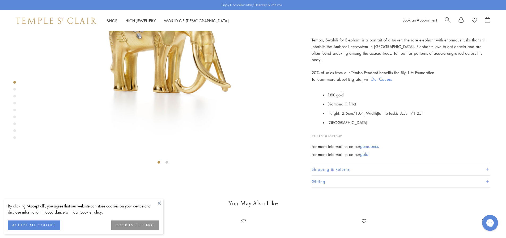
scroll to position [29, 0]
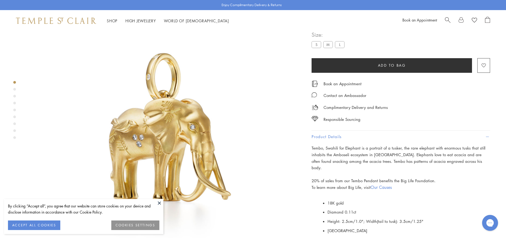
click at [313, 48] on label "S" at bounding box center [316, 44] width 10 height 7
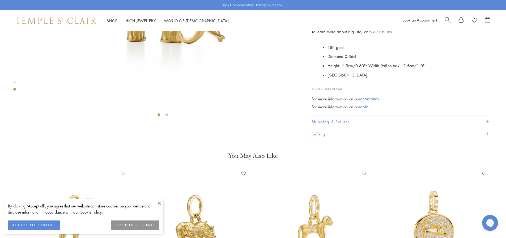
scroll to position [191, 0]
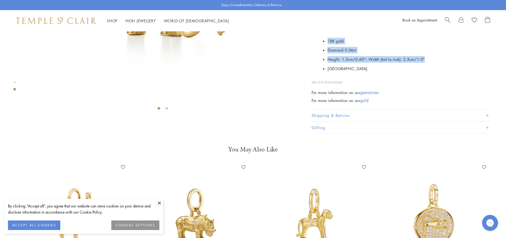
drag, startPoint x: 327, startPoint y: 149, endPoint x: 424, endPoint y: 166, distance: 98.6
click at [424, 73] on ul "18K gold Diamond 0.06ct Height: 1.5cm/0.60"; Width (tail to tusk): 2.5cm/1.0" I…" at bounding box center [408, 54] width 162 height 37
copy ul "18K gold Diamond 0.06ct Height: 1.5cm/0.60"; Width (tail to tusk): 2.5cm/1.0""
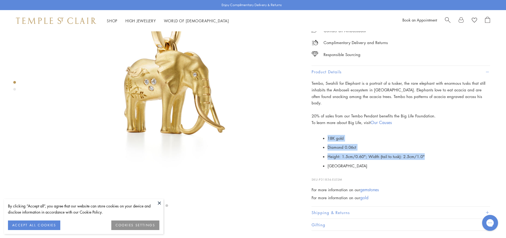
scroll to position [5, 0]
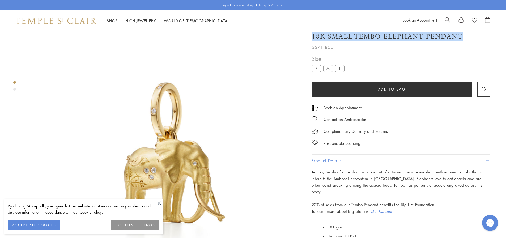
copy h1 "18K Small Tembo Elephant Pendant"
drag, startPoint x: 311, startPoint y: 43, endPoint x: 472, endPoint y: 43, distance: 161.1
click at [472, 43] on div "18K Small Tembo Elephant Pendant $671,800 Tembo, Swahili for Elephant is a port…" at bounding box center [397, 173] width 186 height 293
click at [16, 88] on div at bounding box center [157, 162] width 315 height 271
click at [15, 91] on div "Product gallery navigation" at bounding box center [14, 87] width 3 height 15
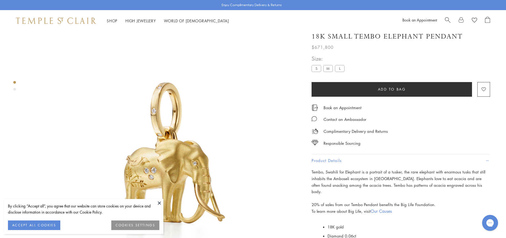
click at [14, 90] on div "Product gallery navigation" at bounding box center [14, 89] width 3 height 3
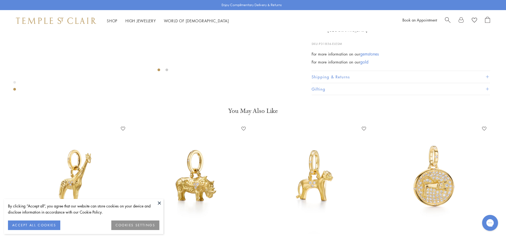
scroll to position [176, 0]
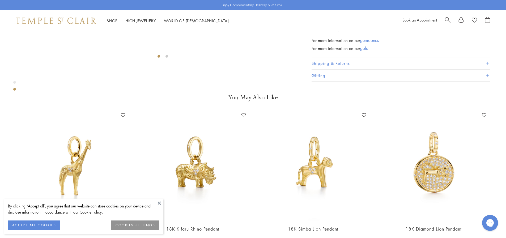
scroll to position [244, 0]
drag, startPoint x: 328, startPoint y: 147, endPoint x: 438, endPoint y: 170, distance: 112.2
click at [438, 20] on ul "18K gold Diamond 0.11ct Height: 2.5cm/1.0"; Width (tail to tusk): 3.5cm/1.25" I…" at bounding box center [408, 1] width 162 height 37
copy ul "18K gold Diamond 0.11ct Height: 2.5cm/1.0"; Width (tail to tusk): 3.5cm/1.25""
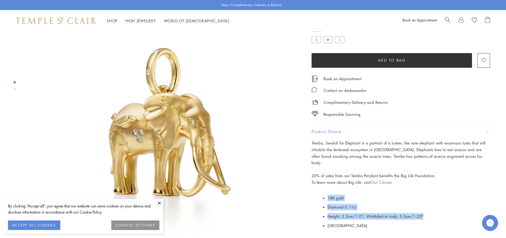
scroll to position [31, 0]
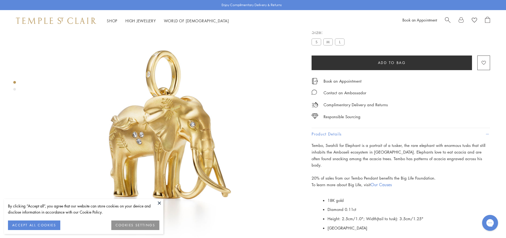
copy h1 "18K Medium Tembo Elephant Pendant"
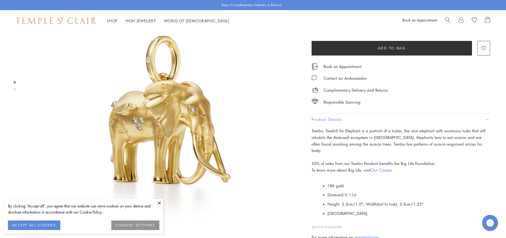
scroll to position [58, 0]
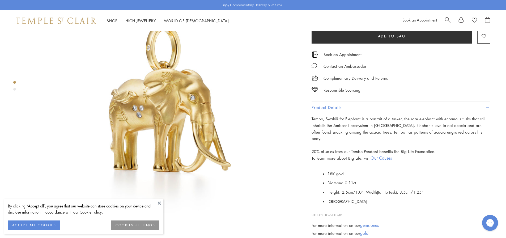
drag, startPoint x: 14, startPoint y: 89, endPoint x: 17, endPoint y: 91, distance: 3.5
click at [14, 89] on div "Product gallery navigation" at bounding box center [14, 89] width 3 height 3
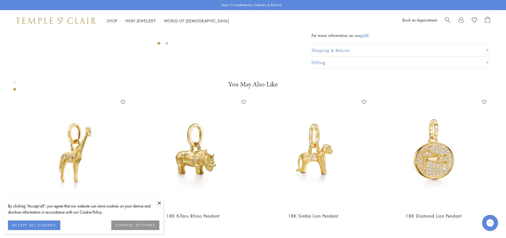
scroll to position [96, 0]
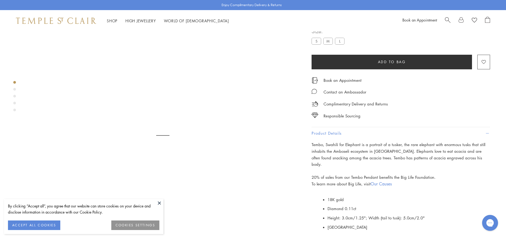
scroll to position [31, 0]
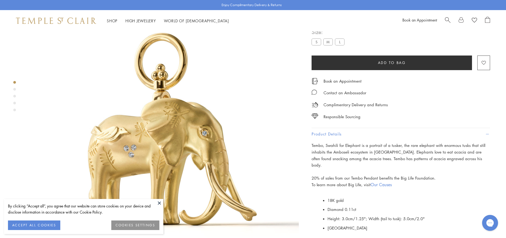
click at [24, 227] on button "ACCEPT ALL COOKIES" at bounding box center [34, 225] width 52 height 10
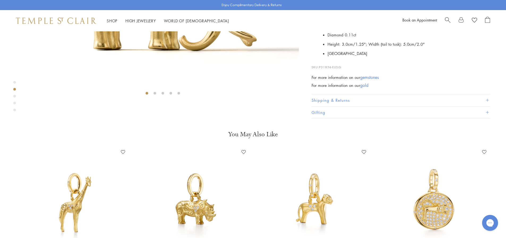
scroll to position [217, 0]
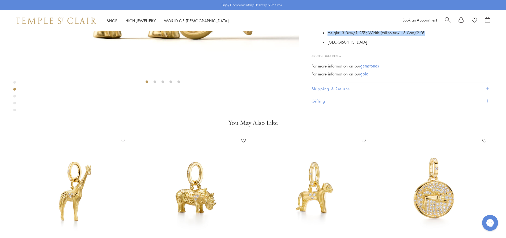
copy ul "18K gold Diamond 0.11ct Height: 3.0cm/1.25"; Width (tail to tusk): 5.0cm/2.0""
drag, startPoint x: 328, startPoint y: 149, endPoint x: 433, endPoint y: 167, distance: 106.6
click at [433, 47] on ul "18K gold Diamond 0.11ct Height: 3.0cm/1.25"; Width (tail to tusk): 5.0cm/2.0" I…" at bounding box center [408, 28] width 162 height 37
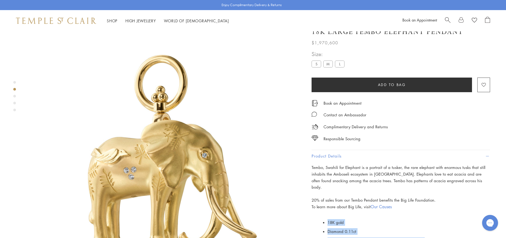
scroll to position [0, 0]
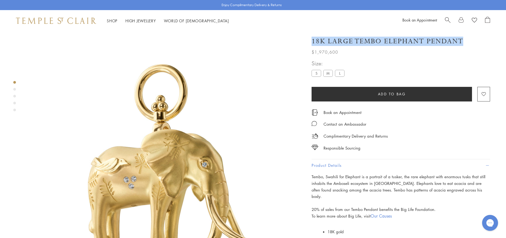
copy h1 "18K Large Tembo Elephant Pendant"
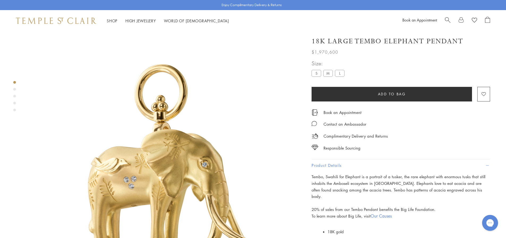
click at [14, 90] on div "Product gallery navigation" at bounding box center [14, 89] width 3 height 3
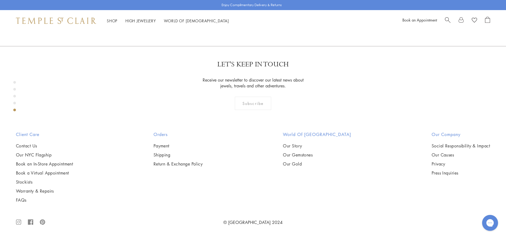
scroll to position [1211, 0]
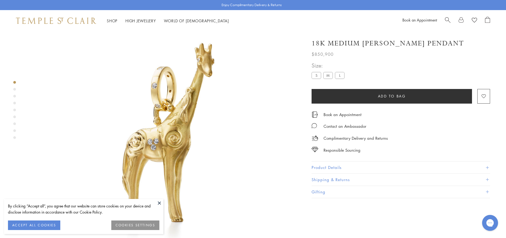
scroll to position [84, 0]
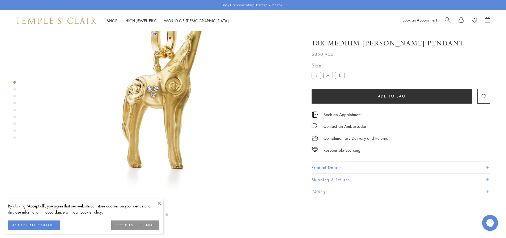
click at [351, 169] on button "Product Details" at bounding box center [400, 167] width 178 height 12
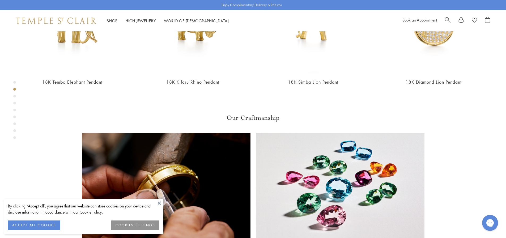
scroll to position [398, 0]
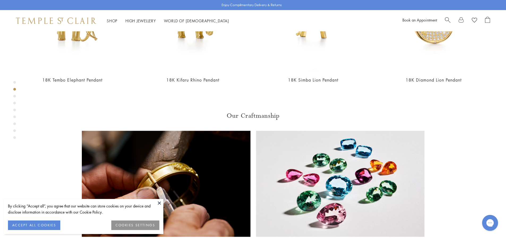
click at [15, 81] on div "Product gallery navigation" at bounding box center [14, 82] width 3 height 3
click at [13, 97] on div "Product gallery navigation" at bounding box center [14, 111] width 3 height 63
click at [15, 97] on div "Product gallery navigation" at bounding box center [14, 96] width 3 height 3
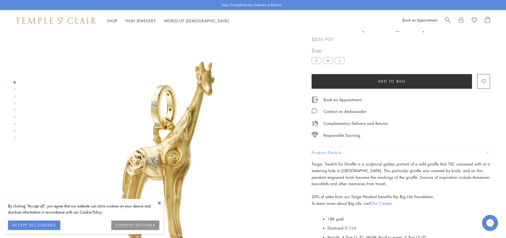
scroll to position [10, 0]
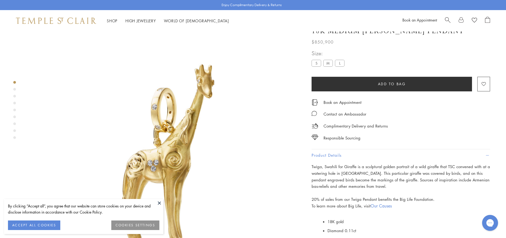
click at [14, 90] on div "Product gallery navigation" at bounding box center [14, 89] width 3 height 3
click at [15, 107] on div "Product gallery navigation" at bounding box center [14, 111] width 3 height 63
click at [15, 106] on div "Product gallery navigation" at bounding box center [14, 111] width 3 height 63
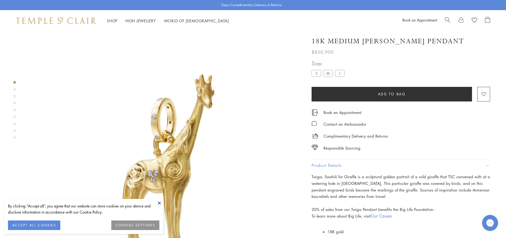
click at [317, 74] on label "S" at bounding box center [316, 73] width 10 height 7
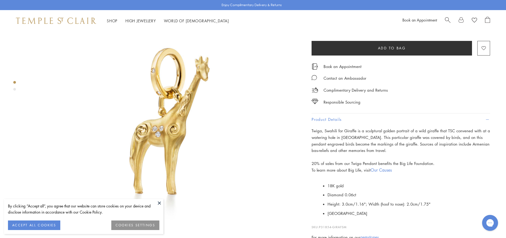
scroll to position [133, 0]
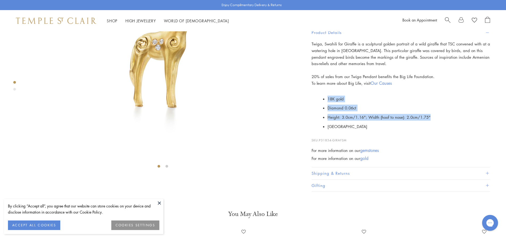
drag, startPoint x: 327, startPoint y: 149, endPoint x: 434, endPoint y: 166, distance: 108.0
click at [434, 131] on ul "18K gold Diamond 0.06ct Height: 3.0cm/1.16"; Width (hoof to nose): 2.0cm/1.75" …" at bounding box center [408, 112] width 162 height 37
copy ul "18K gold Diamond 0.06ct Height: 3.0cm/1.16"; Width (hoof to nose): 2.0cm/1.75""
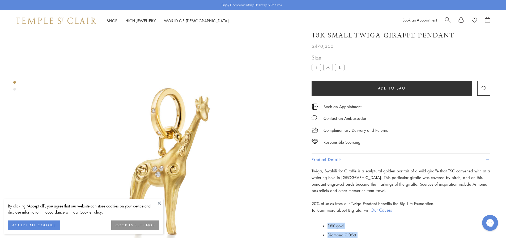
scroll to position [0, 0]
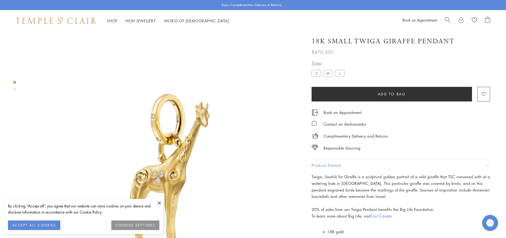
drag, startPoint x: 312, startPoint y: 42, endPoint x: 454, endPoint y: 35, distance: 142.0
click at [454, 35] on div "18K Small Twiga Giraffe Pendant $470,300 Twiga, Swahili for Giraffe is a sculpt…" at bounding box center [400, 43] width 178 height 24
click at [16, 91] on div at bounding box center [157, 166] width 315 height 271
click at [15, 89] on div "Product gallery navigation" at bounding box center [14, 89] width 3 height 3
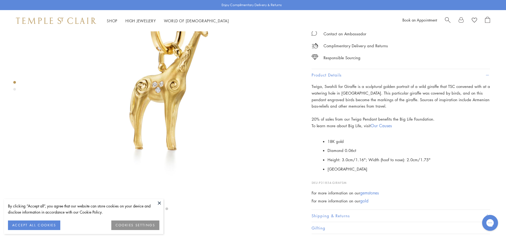
scroll to position [70, 0]
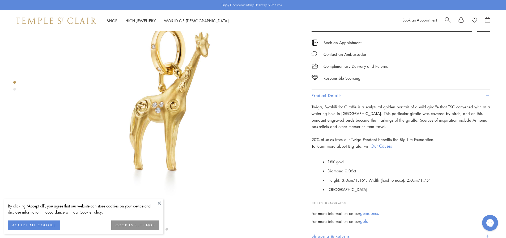
click at [326, 7] on label "M" at bounding box center [328, 3] width 10 height 7
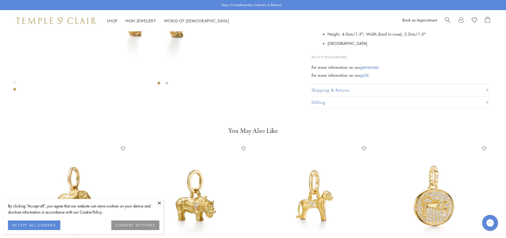
scroll to position [217, 0]
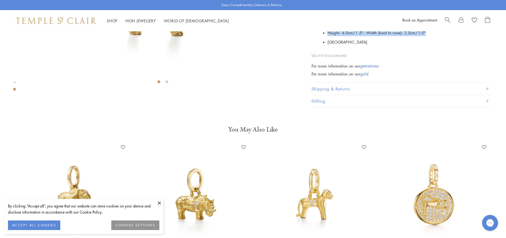
drag, startPoint x: 327, startPoint y: 148, endPoint x: 428, endPoint y: 166, distance: 102.6
click at [428, 47] on ul "18K gold Diamond 0.11ct Height: 4.0cm/1.5"; Width (hoof to nose): 2.5cm/1.0" It…" at bounding box center [408, 28] width 162 height 37
copy ul "18K gold Diamond 0.11ct Height: 4.0cm/1.5"; Width (hoof to nose): 2.5cm/1.0""
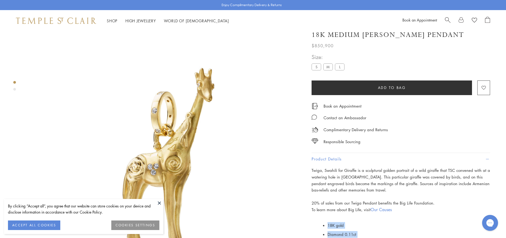
scroll to position [5, 0]
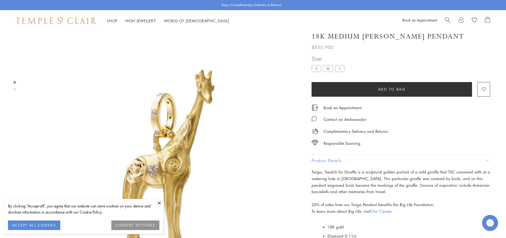
drag, startPoint x: 311, startPoint y: 44, endPoint x: 465, endPoint y: 46, distance: 154.5
click at [465, 46] on div "18K Medium Twiga Giraffe Pendant $850,900 Twiga, Swahili for Giraffe is a sculp…" at bounding box center [397, 173] width 186 height 293
click at [15, 89] on div "Product gallery navigation" at bounding box center [14, 89] width 3 height 3
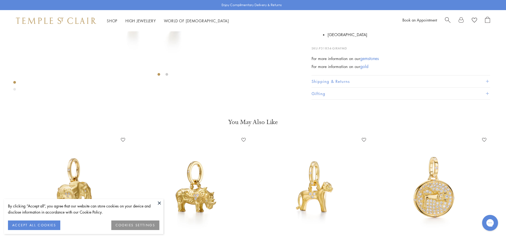
scroll to position [123, 0]
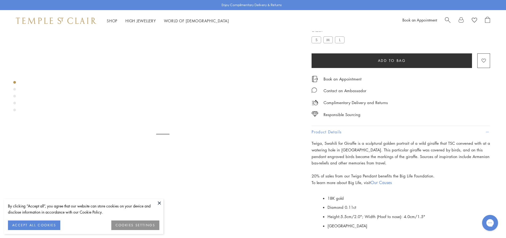
scroll to position [31, 0]
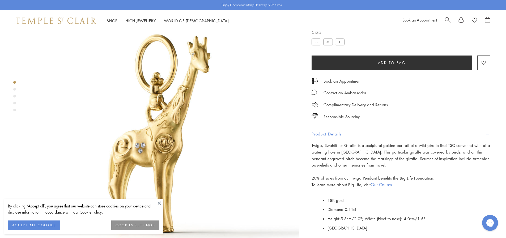
click at [30, 222] on button "ACCEPT ALL COOKIES" at bounding box center [34, 225] width 52 height 10
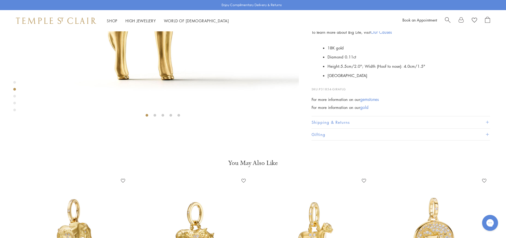
scroll to position [217, 0]
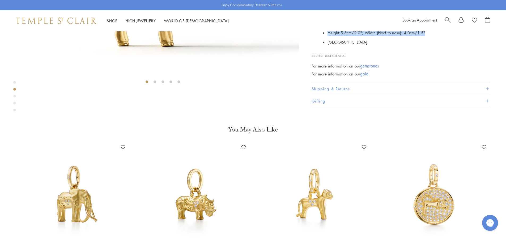
copy ul "18K gold Diamond 0.11ct Height: 5.5cm/2.0"; Width ( Hoof to nose): 4.0cm/1.5""
drag, startPoint x: 328, startPoint y: 148, endPoint x: 427, endPoint y: 166, distance: 101.2
click at [427, 47] on ul "18K gold Diamond 0.11ct Height: 5.5cm/2.0"; Width ( Hoof to nose): 4.0cm/1.5" I…" at bounding box center [408, 28] width 162 height 37
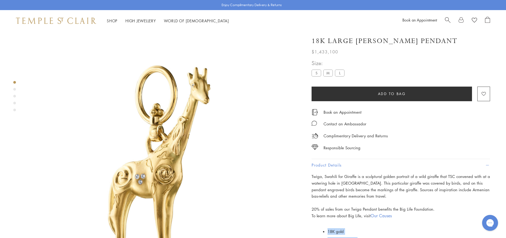
scroll to position [0, 0]
drag, startPoint x: 311, startPoint y: 44, endPoint x: 450, endPoint y: 45, distance: 138.5
click at [450, 45] on h1 "18K Large Twiga Giraffe Pendant" at bounding box center [384, 41] width 146 height 9
click at [15, 89] on div "Product gallery navigation" at bounding box center [14, 89] width 3 height 3
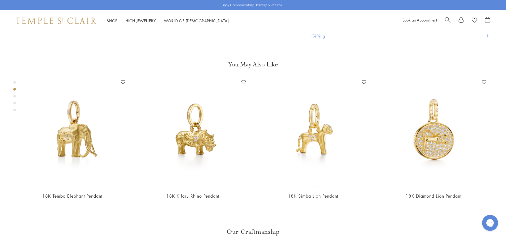
click at [14, 111] on div "Product gallery navigation" at bounding box center [14, 110] width 3 height 3
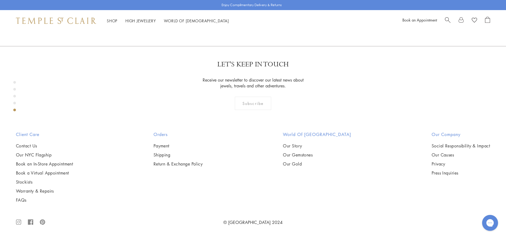
scroll to position [1231, 0]
click at [14, 101] on div "Product gallery navigation" at bounding box center [14, 98] width 3 height 36
click at [14, 104] on div "Product gallery navigation" at bounding box center [14, 103] width 3 height 3
click at [15, 90] on div "Product gallery navigation" at bounding box center [14, 89] width 3 height 3
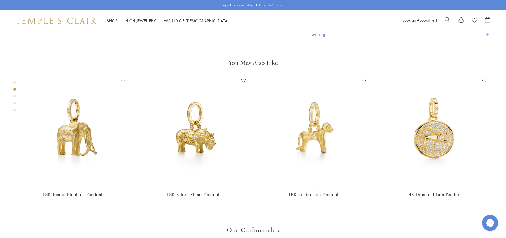
scroll to position [282, 0]
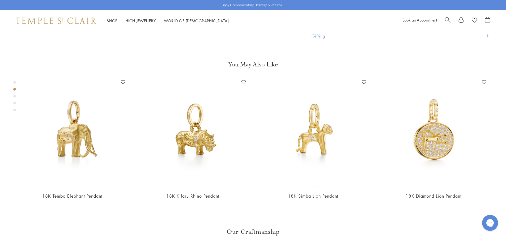
click at [14, 104] on div "Product gallery navigation" at bounding box center [14, 103] width 3 height 3
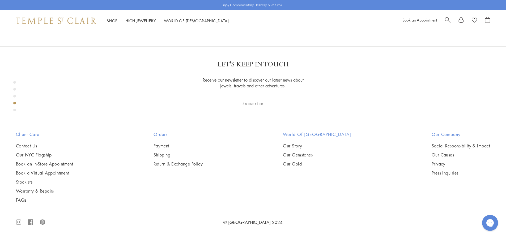
click at [14, 96] on div "Product gallery navigation" at bounding box center [14, 96] width 3 height 3
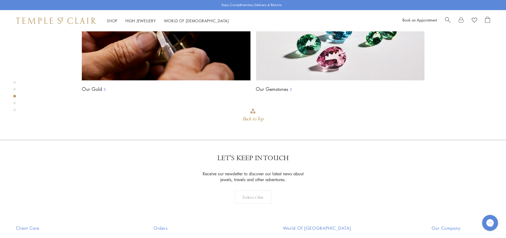
scroll to position [554, 0]
click at [13, 91] on div "Product gallery navigation" at bounding box center [14, 98] width 3 height 36
click at [14, 90] on div "Product gallery navigation" at bounding box center [14, 89] width 3 height 3
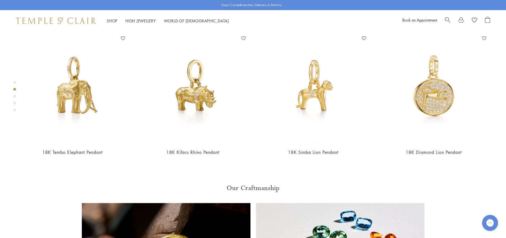
scroll to position [335, 0]
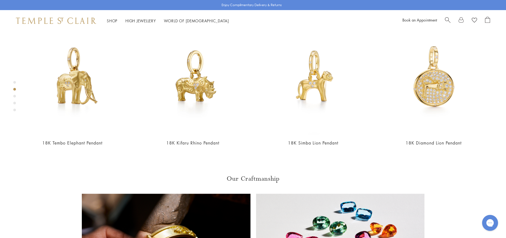
click at [15, 105] on div "Product gallery navigation" at bounding box center [14, 98] width 3 height 36
click at [14, 102] on div "Product gallery navigation" at bounding box center [14, 103] width 3 height 3
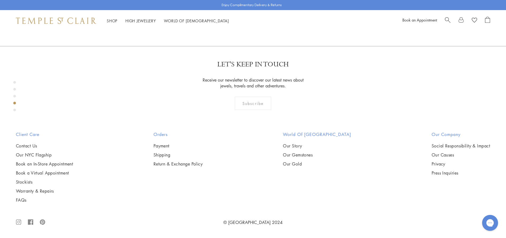
scroll to position [932, 0]
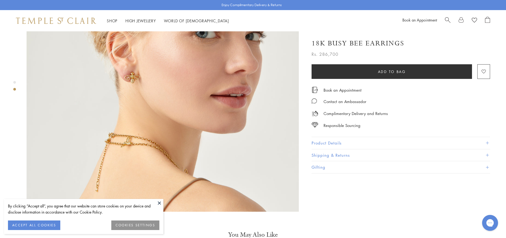
scroll to position [372, 0]
click at [42, 223] on button "ACCEPT ALL COOKIES" at bounding box center [34, 225] width 52 height 10
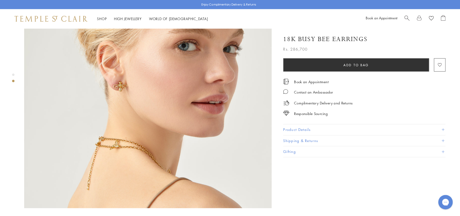
scroll to position [318, 0]
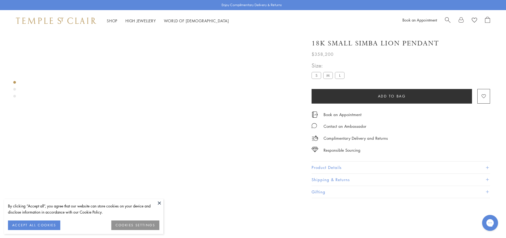
scroll to position [31, 0]
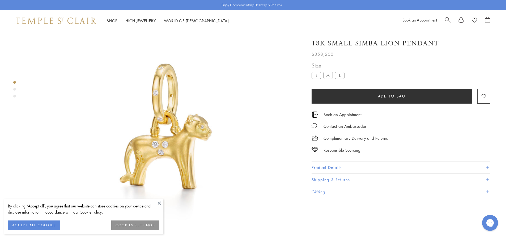
click at [16, 97] on div at bounding box center [157, 135] width 315 height 271
click at [14, 97] on div "Product gallery navigation" at bounding box center [14, 91] width 3 height 22
click at [14, 96] on div "Product gallery navigation" at bounding box center [14, 96] width 3 height 3
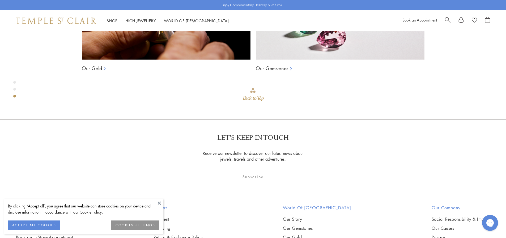
scroll to position [554, 0]
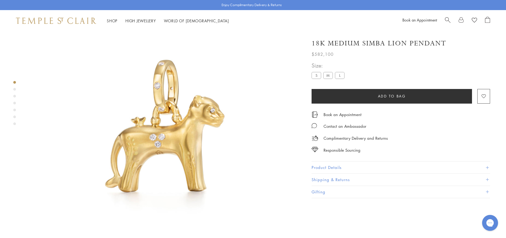
click at [13, 90] on div "Product gallery navigation" at bounding box center [14, 89] width 3 height 3
click at [14, 96] on div "Product gallery navigation" at bounding box center [14, 96] width 3 height 3
click at [15, 83] on div "Product gallery navigation" at bounding box center [14, 82] width 3 height 3
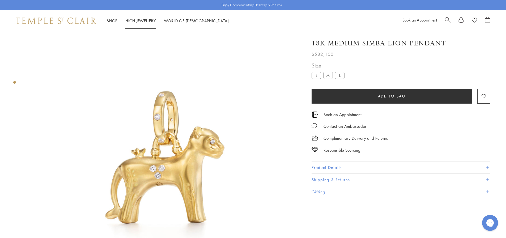
click at [112, 18] on link "Shop Shop" at bounding box center [112, 20] width 11 height 5
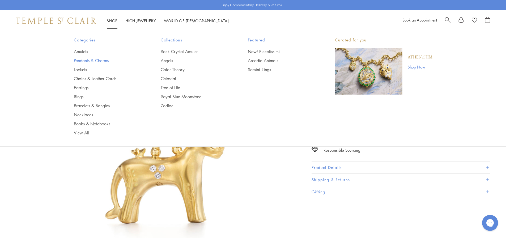
click at [91, 61] on link "Pendants & Charms" at bounding box center [107, 61] width 66 height 6
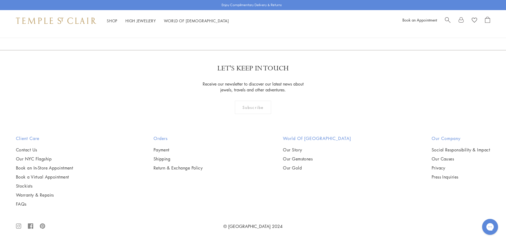
scroll to position [3955, 0]
click at [446, 20] on span "Search" at bounding box center [448, 20] width 6 height 6
paste input "**********"
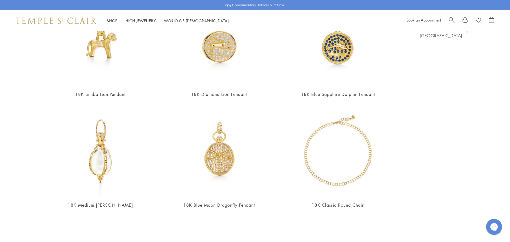
scroll to position [0, 0]
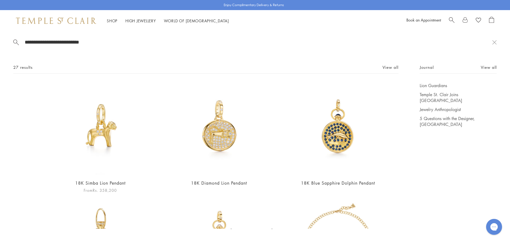
type input "**********"
click at [96, 140] on img at bounding box center [100, 129] width 92 height 92
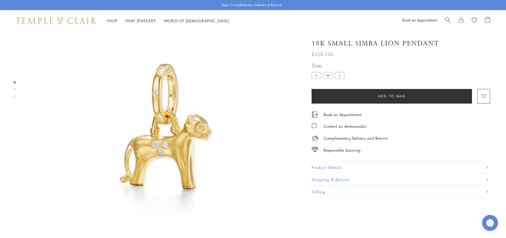
click at [338, 76] on label "L" at bounding box center [340, 75] width 10 height 7
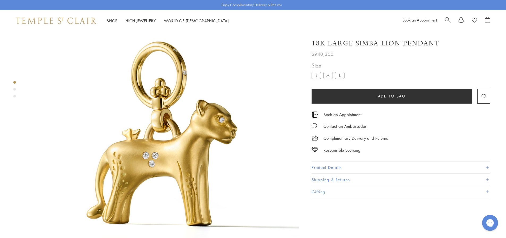
drag, startPoint x: 311, startPoint y: 42, endPoint x: 437, endPoint y: 43, distance: 125.3
click at [437, 43] on h1 "18K Large Simba Lion Pendant" at bounding box center [375, 43] width 128 height 9
click at [15, 89] on div "Product gallery navigation" at bounding box center [14, 89] width 3 height 3
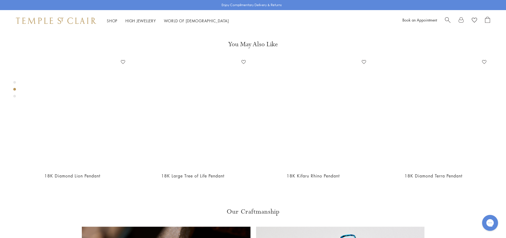
scroll to position [282, 0]
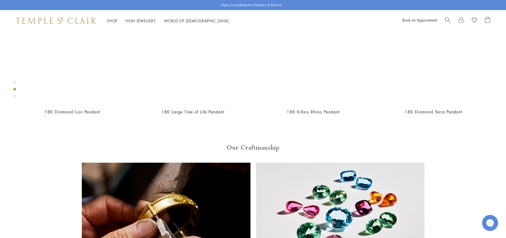
scroll to position [388, 0]
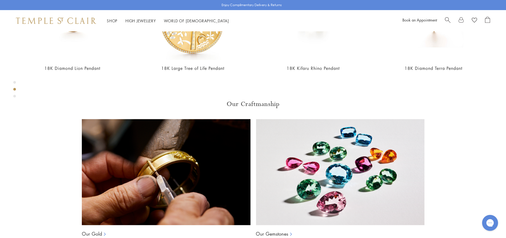
click at [14, 96] on div "Product gallery navigation" at bounding box center [14, 96] width 3 height 3
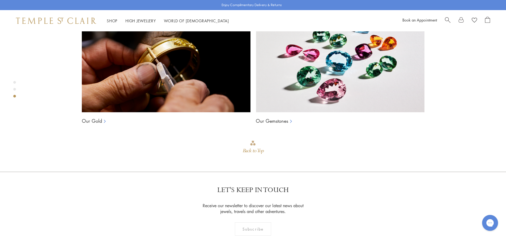
scroll to position [342, 0]
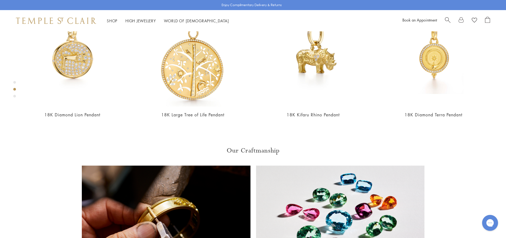
drag, startPoint x: 311, startPoint y: 44, endPoint x: 438, endPoint y: 42, distance: 127.1
click at [15, 83] on div "Product gallery navigation" at bounding box center [14, 82] width 3 height 3
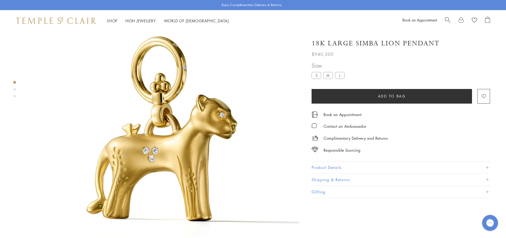
scroll to position [10, 0]
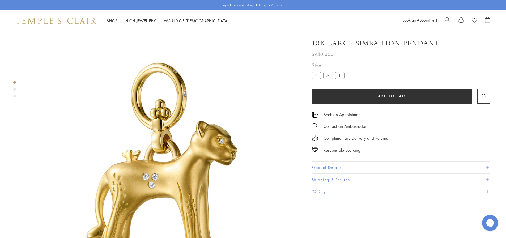
click at [339, 163] on button "Product Details" at bounding box center [400, 167] width 178 height 12
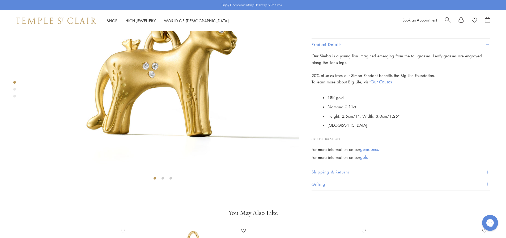
scroll to position [169, 0]
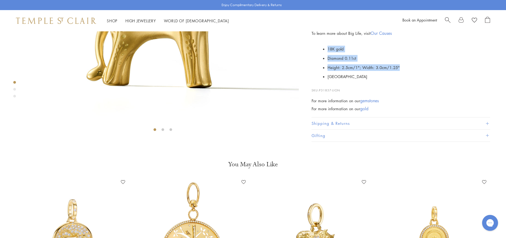
drag, startPoint x: 328, startPoint y: 149, endPoint x: 407, endPoint y: 165, distance: 80.7
click at [407, 81] on ul "18K gold Diamond 0.11ct Height: 2.5cm/1"; Width: 3.0cm/1.25" Italy" at bounding box center [408, 62] width 162 height 37
copy ul "18K gold Diamond 0.11ct Height: 2.5cm/1"; Width: 3.0cm/1.25""
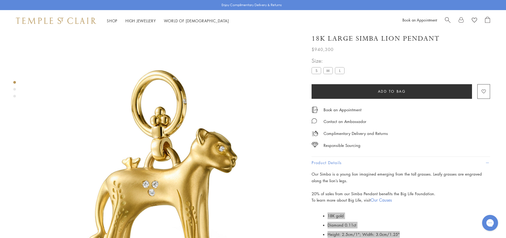
scroll to position [0, 0]
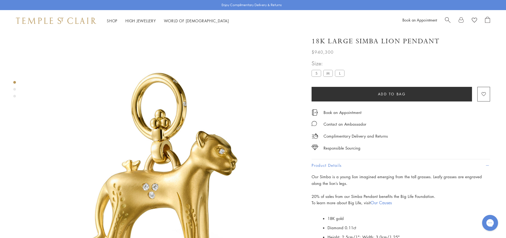
drag, startPoint x: 331, startPoint y: 75, endPoint x: 334, endPoint y: 78, distance: 4.9
click at [331, 75] on label "M" at bounding box center [328, 73] width 10 height 7
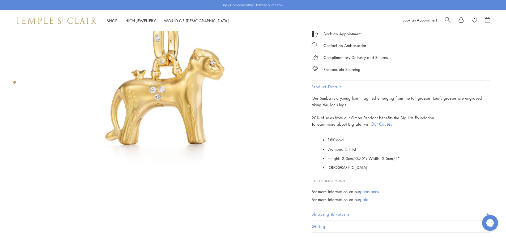
scroll to position [58, 0]
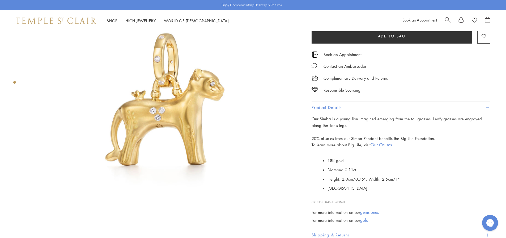
click at [14, 86] on div "Product gallery navigation" at bounding box center [14, 84] width 3 height 8
click at [14, 97] on div at bounding box center [157, 109] width 315 height 272
click at [147, 108] on img at bounding box center [163, 109] width 272 height 272
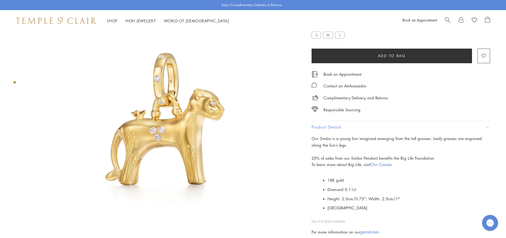
scroll to position [0, 0]
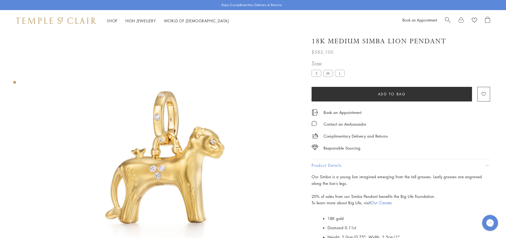
click at [340, 74] on label "L" at bounding box center [340, 73] width 10 height 7
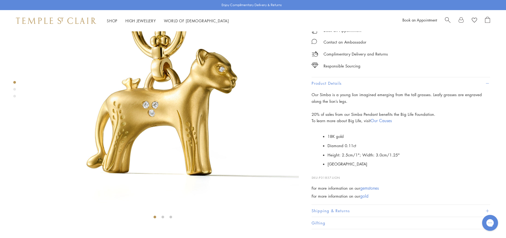
scroll to position [84, 0]
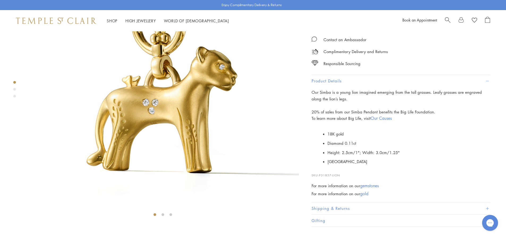
click at [14, 96] on div "Product gallery navigation" at bounding box center [14, 96] width 3 height 3
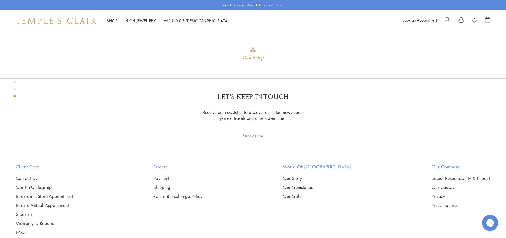
scroll to position [607, 0]
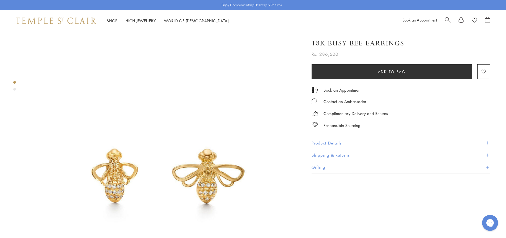
click at [15, 91] on div "Product gallery navigation" at bounding box center [14, 87] width 3 height 15
click at [15, 89] on div "Product gallery navigation" at bounding box center [14, 89] width 3 height 3
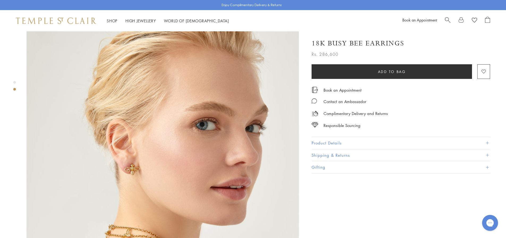
scroll to position [282, 0]
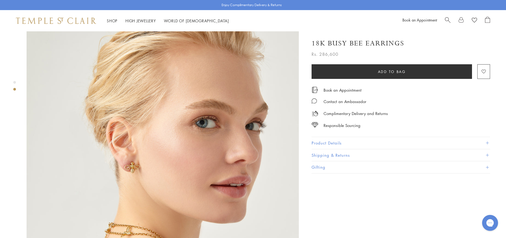
click at [133, 157] on img at bounding box center [163, 165] width 272 height 272
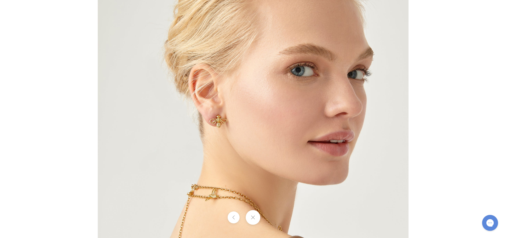
click at [215, 162] on img at bounding box center [253, 119] width 311 height 311
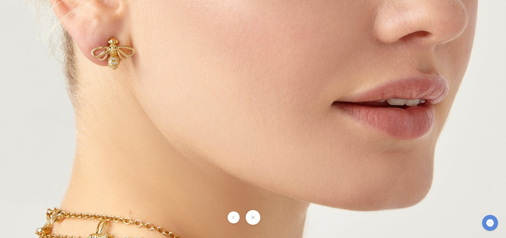
drag, startPoint x: 303, startPoint y: 101, endPoint x: 149, endPoint y: 92, distance: 154.2
click at [149, 92] on img at bounding box center [198, 47] width 764 height 764
click at [179, 102] on img at bounding box center [198, 47] width 764 height 764
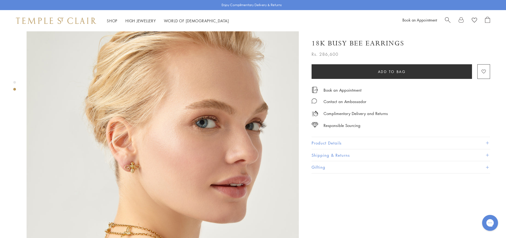
click at [181, 142] on img at bounding box center [163, 165] width 272 height 272
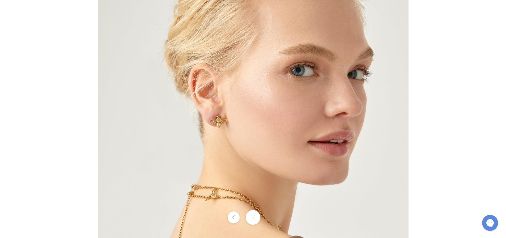
click at [351, 159] on img at bounding box center [253, 119] width 311 height 311
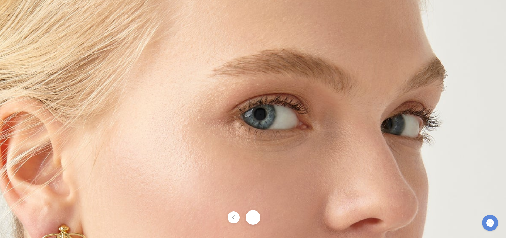
drag, startPoint x: 325, startPoint y: 72, endPoint x: 350, endPoint y: 254, distance: 183.6
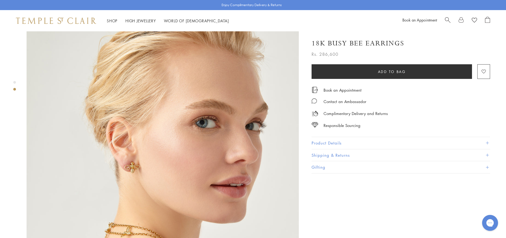
drag, startPoint x: 312, startPoint y: 43, endPoint x: 408, endPoint y: 46, distance: 96.4
click at [408, 46] on div "18K Busy Bee Earrings" at bounding box center [400, 43] width 178 height 9
drag, startPoint x: 311, startPoint y: 44, endPoint x: 402, endPoint y: 45, distance: 91.3
click at [402, 45] on div "18K Busy Bee Earrings Rs. 286,600 The 18K Busy Bee Earrings are part of the Tre…" at bounding box center [397, 103] width 186 height 140
click at [14, 84] on div "Product gallery navigation" at bounding box center [14, 87] width 3 height 15
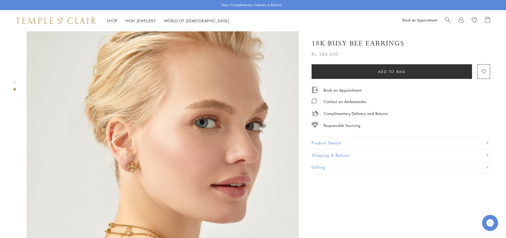
click at [14, 81] on div "Product gallery navigation" at bounding box center [14, 82] width 3 height 3
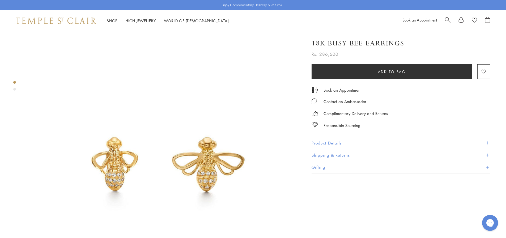
scroll to position [10, 0]
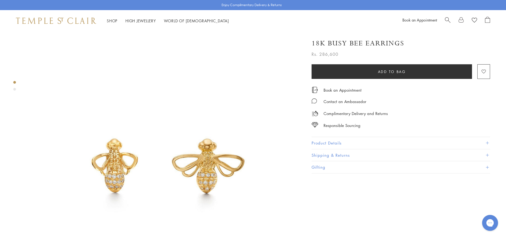
click at [187, 164] on img at bounding box center [163, 157] width 272 height 272
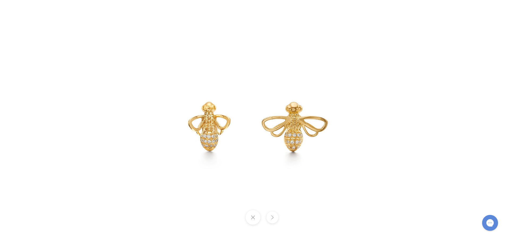
click at [296, 131] on img at bounding box center [253, 119] width 248 height 248
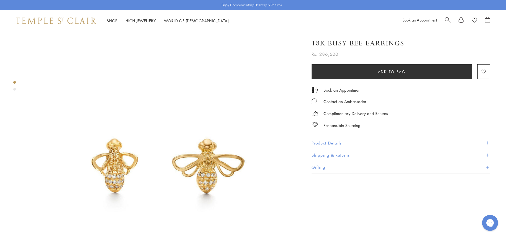
click at [328, 143] on button "Product Details" at bounding box center [400, 143] width 178 height 12
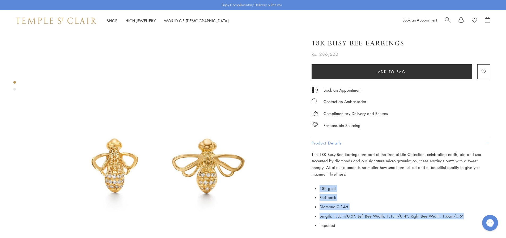
drag, startPoint x: 320, startPoint y: 187, endPoint x: 459, endPoint y: 212, distance: 141.5
click at [459, 212] on ul "18K gold Post back Diamond 0.14ct Length: 1.3cm/0.5"; Left Bee Width: 1.1cm/0.4…" at bounding box center [404, 207] width 170 height 46
click at [460, 212] on li "Length: 1.3cm/0.5"; Left Bee Width: 1.1cm/0.4", Right Bee Width: 1.6cm/0.6"" at bounding box center [404, 215] width 170 height 9
copy ul "18K gold Post back Diamond 0.14ct Length: 1.3cm/0.5"; Left Bee Width: 1.1cm/0.4…"
drag, startPoint x: 318, startPoint y: 185, endPoint x: 471, endPoint y: 216, distance: 155.8
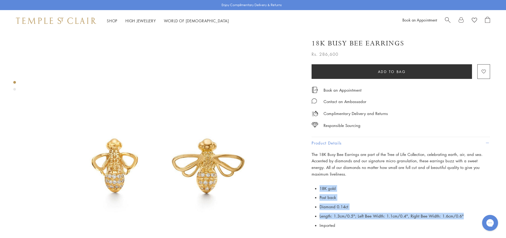
click at [471, 216] on p "18K gold Post back Diamond 0.14ct Length: 1.3cm/0.5"; Left Bee Width: 1.1cm/0.4…" at bounding box center [400, 207] width 178 height 46
copy ul "18K gold Post back Diamond 0.14ct Length: 1.3cm/0.5"; Left Bee Width: 1.1cm/0.4…"
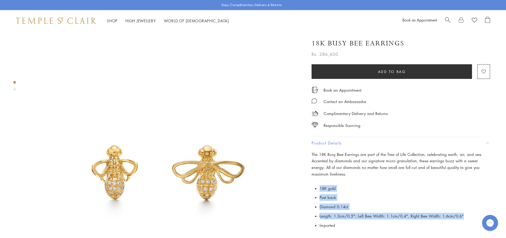
scroll to position [0, 0]
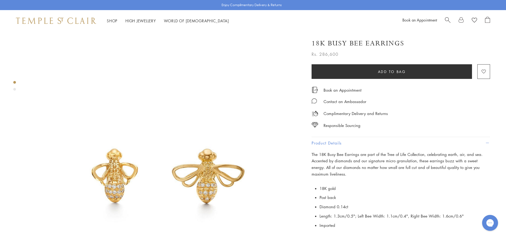
click at [361, 163] on p "The 18K Busy Bee Earrings are part of the Tree of Life Collection, celebrating …" at bounding box center [400, 164] width 178 height 26
click at [180, 162] on img at bounding box center [163, 167] width 272 height 272
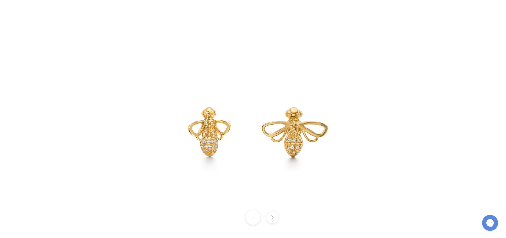
click at [101, 135] on div at bounding box center [253, 119] width 506 height 238
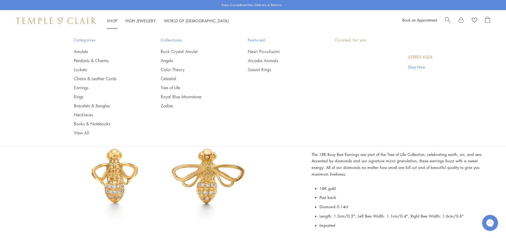
click at [110, 23] on li "Shop Shop Categories Amulets Pendants & Charms Lockets Chains & Leather Cords E…" at bounding box center [112, 21] width 11 height 7
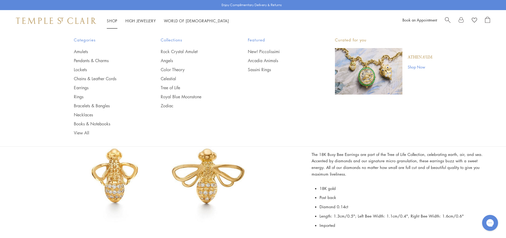
click at [83, 42] on span "Categories" at bounding box center [107, 40] width 66 height 7
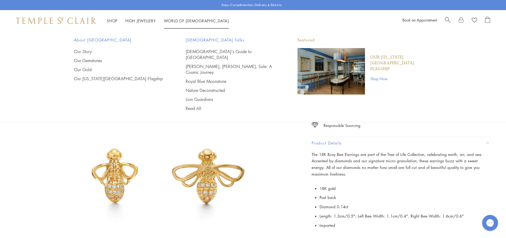
click at [180, 23] on li "World of Temple World of Temple About Temple St. Clair Our Story Our Gemstones …" at bounding box center [196, 21] width 65 height 7
click at [181, 21] on link "World of Temple World of Temple" at bounding box center [196, 20] width 65 height 5
click at [180, 21] on link "World of Temple World of Temple" at bounding box center [196, 20] width 65 height 5
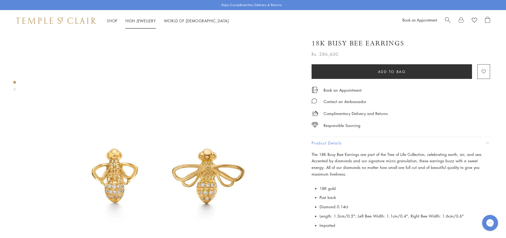
click at [139, 20] on link "High Jewellery High Jewellery" at bounding box center [140, 20] width 31 height 5
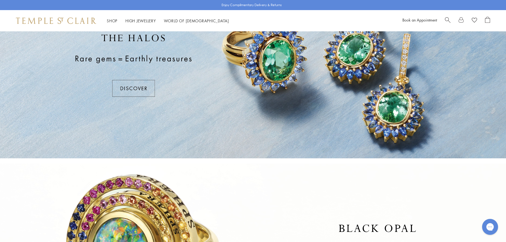
scroll to position [51, 0]
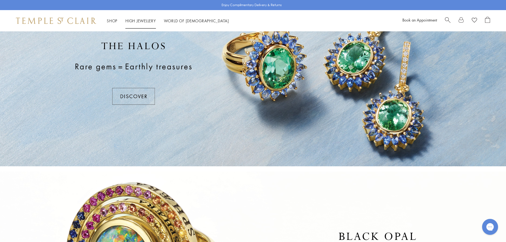
click at [143, 20] on link "High Jewellery High Jewellery" at bounding box center [140, 20] width 31 height 5
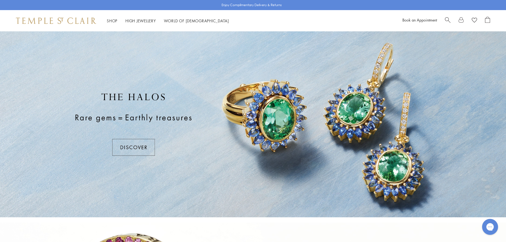
click at [44, 21] on img at bounding box center [56, 21] width 80 height 6
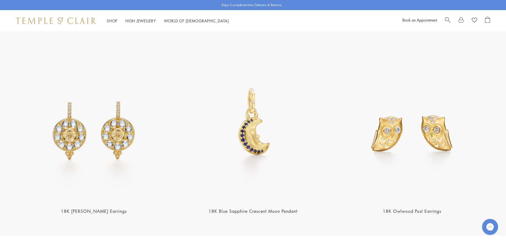
scroll to position [849, 0]
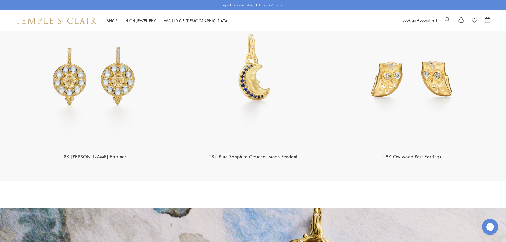
click at [286, 58] on img at bounding box center [253, 70] width 156 height 156
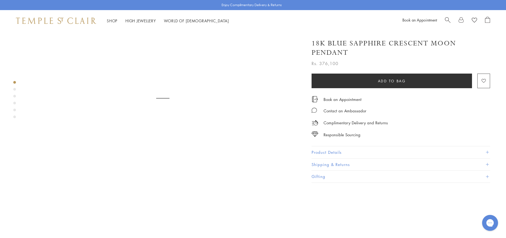
scroll to position [186, 0]
click at [438, 104] on div "Contact an Ambassador" at bounding box center [400, 108] width 178 height 12
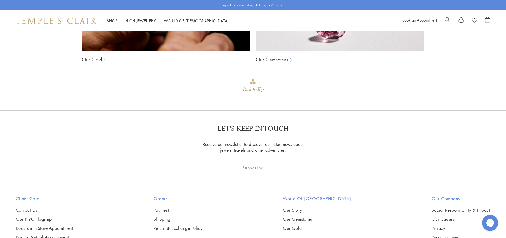
scroll to position [1993, 0]
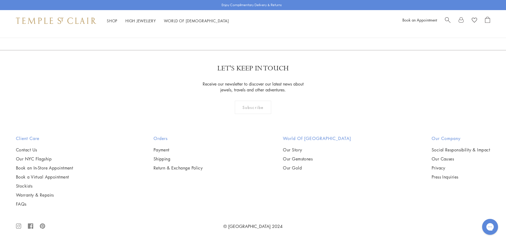
scroll to position [4111, 0]
click at [246, 29] on link "2" at bounding box center [245, 21] width 18 height 15
click at [0, 0] on img at bounding box center [0, 0] width 0 height 0
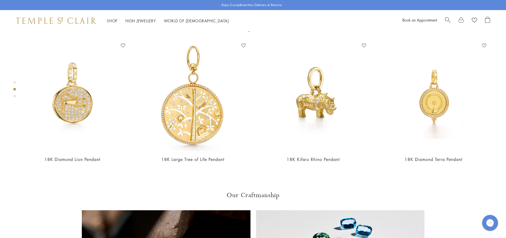
scroll to position [297, 0]
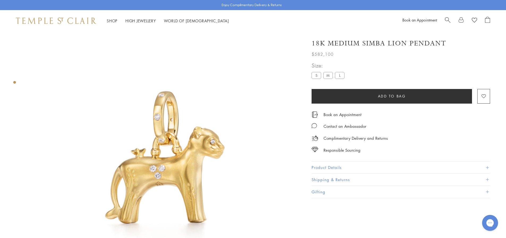
click at [318, 74] on label "S" at bounding box center [316, 75] width 10 height 7
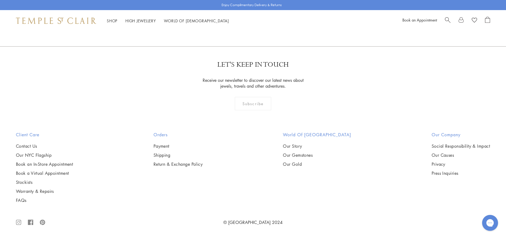
scroll to position [987, 0]
